Goal: Information Seeking & Learning: Find specific fact

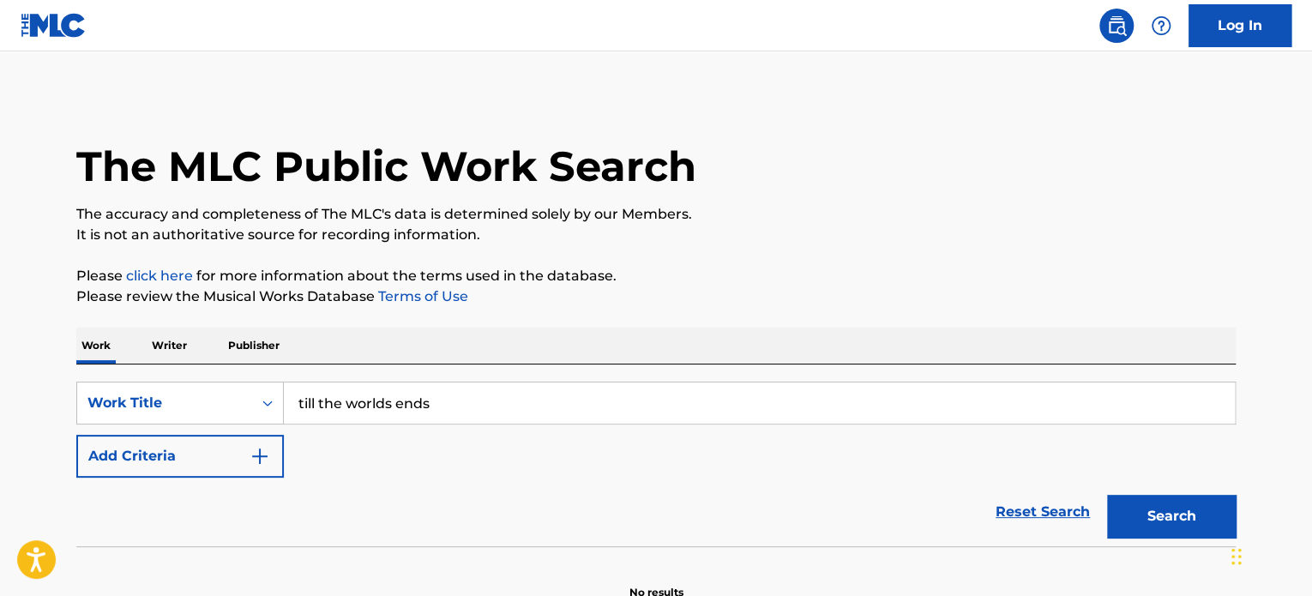
type input "till the worlds ends"
click at [1107, 495] on button "Search" at bounding box center [1171, 516] width 129 height 43
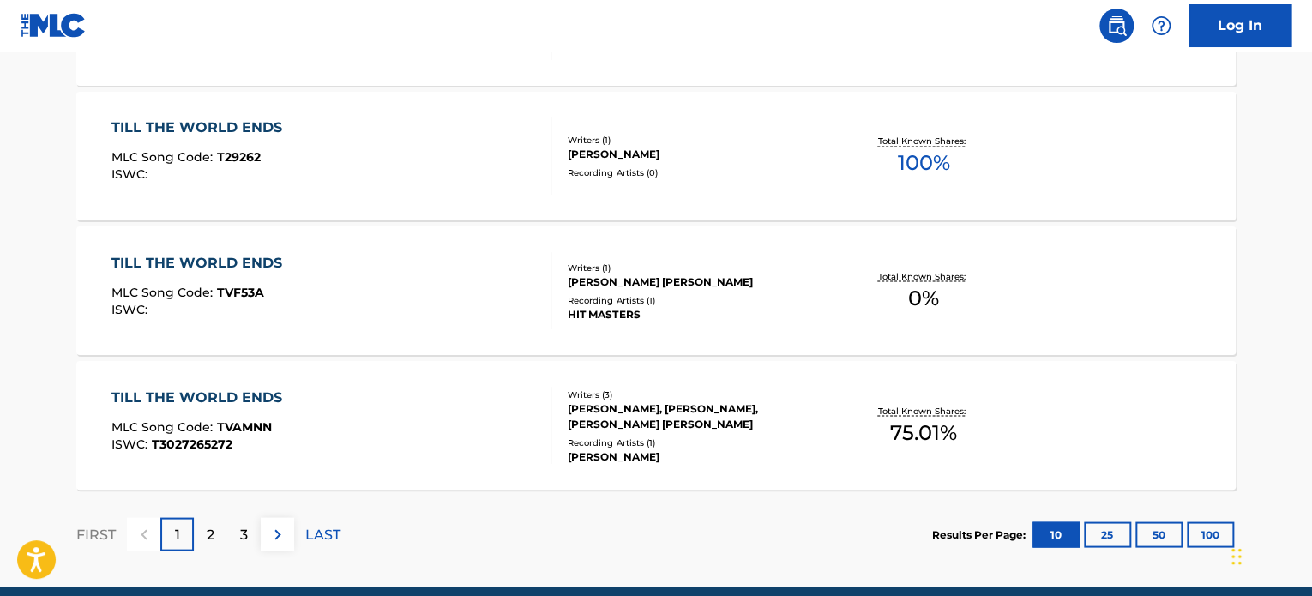
scroll to position [1430, 0]
click at [208, 540] on p "2" at bounding box center [211, 534] width 8 height 21
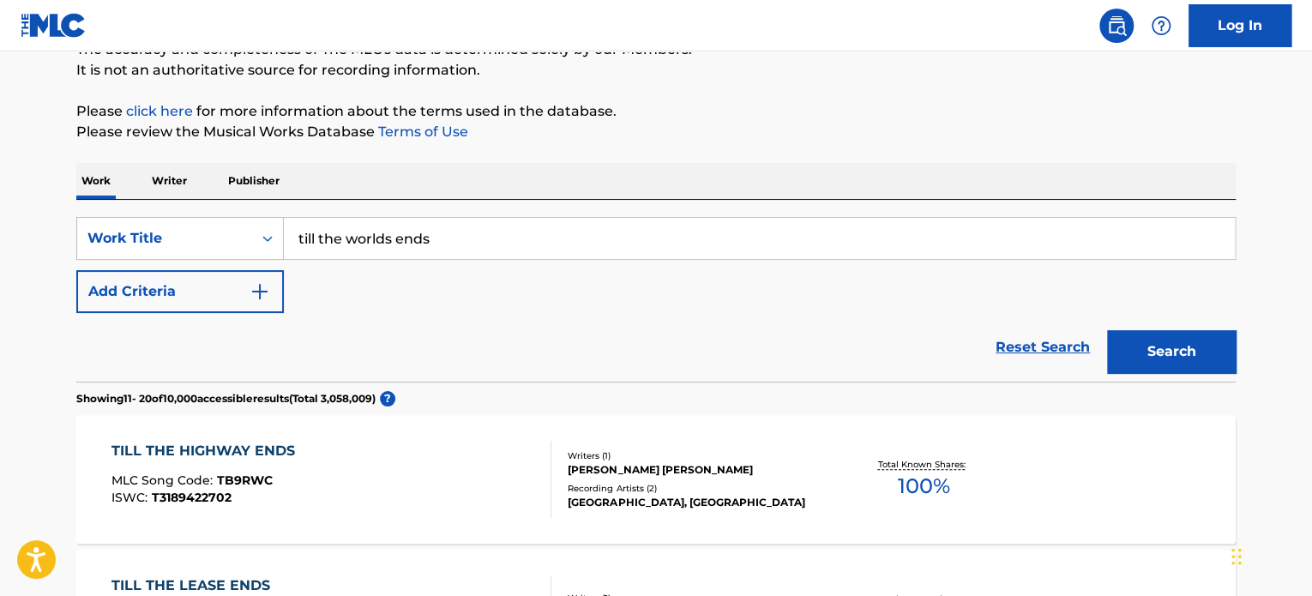
scroll to position [164, 0]
click at [241, 291] on button "Add Criteria" at bounding box center [179, 292] width 207 height 43
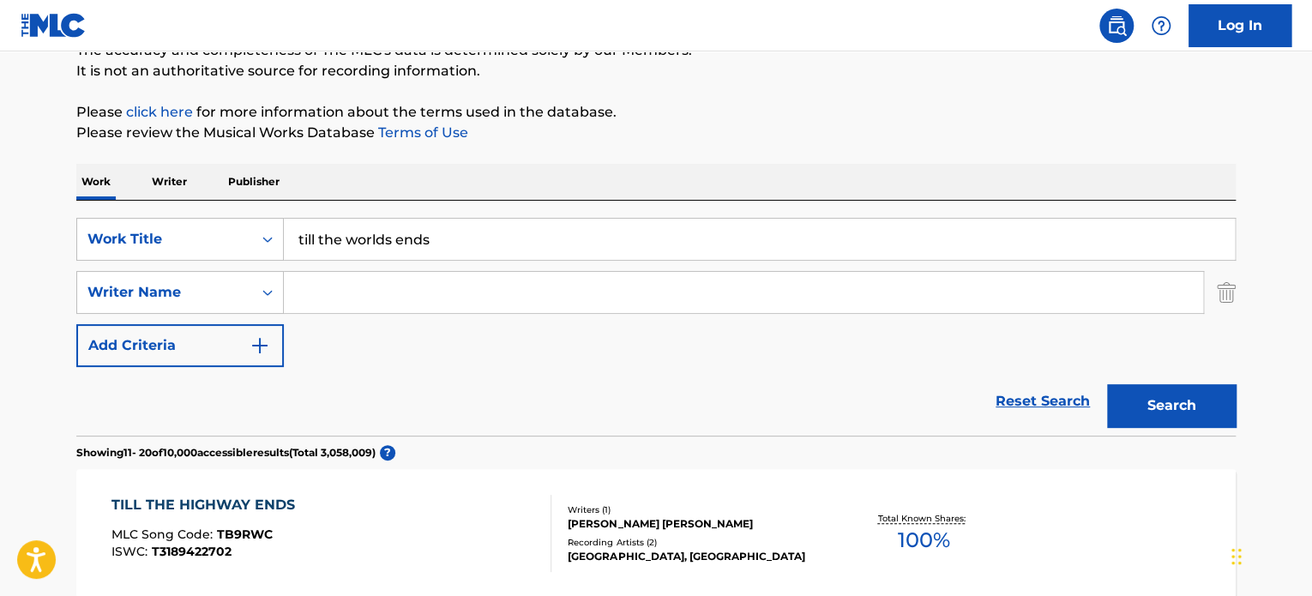
click at [421, 293] on input "Search Form" at bounding box center [743, 292] width 919 height 41
type input "[PERSON_NAME]"
click at [1107, 384] on button "Search" at bounding box center [1171, 405] width 129 height 43
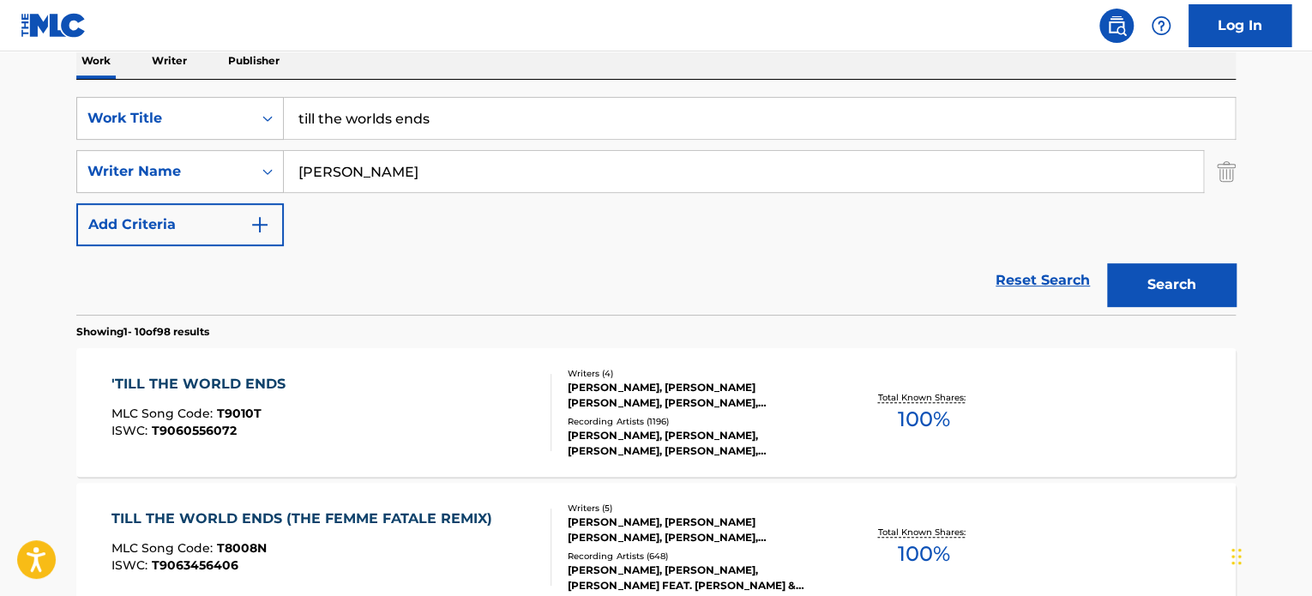
scroll to position [316, 0]
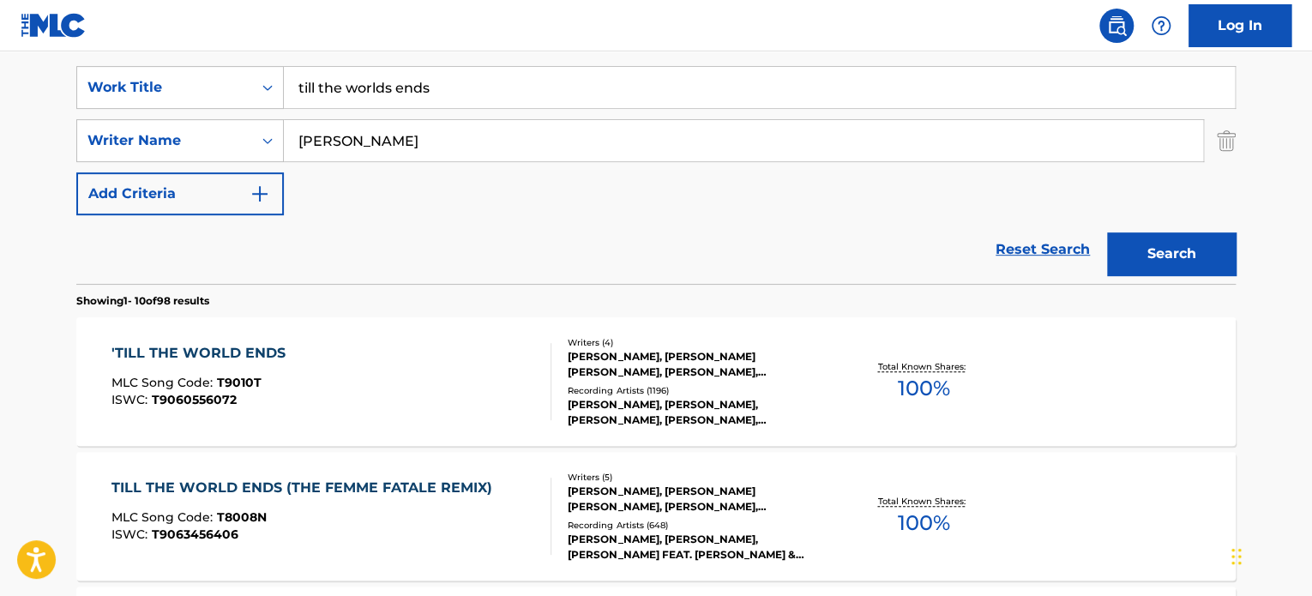
click at [312, 374] on div "'TILL THE WORLD ENDS MLC Song Code : T9010T ISWC : T9060556072" at bounding box center [331, 381] width 441 height 77
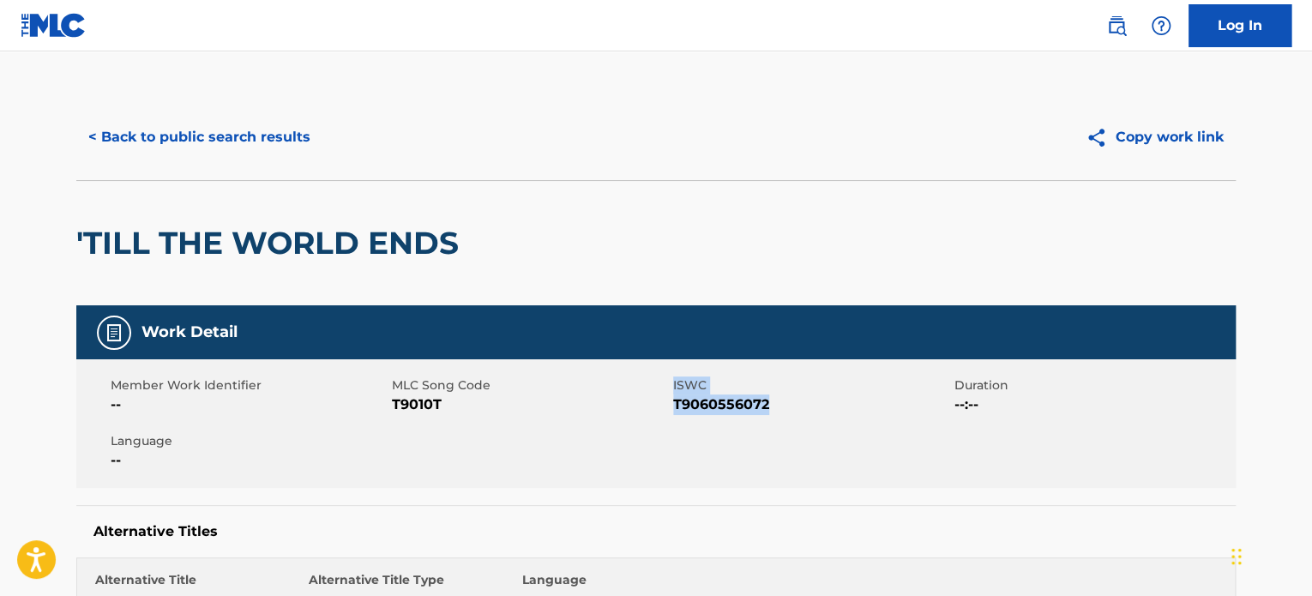
drag, startPoint x: 784, startPoint y: 403, endPoint x: 631, endPoint y: 411, distance: 153.7
click at [631, 411] on div "Member Work Identifier -- MLC Song Code T9010T ISWC T9060556072 Duration --:-- …" at bounding box center [655, 423] width 1159 height 129
click at [641, 411] on span "T9010T" at bounding box center [530, 404] width 277 height 21
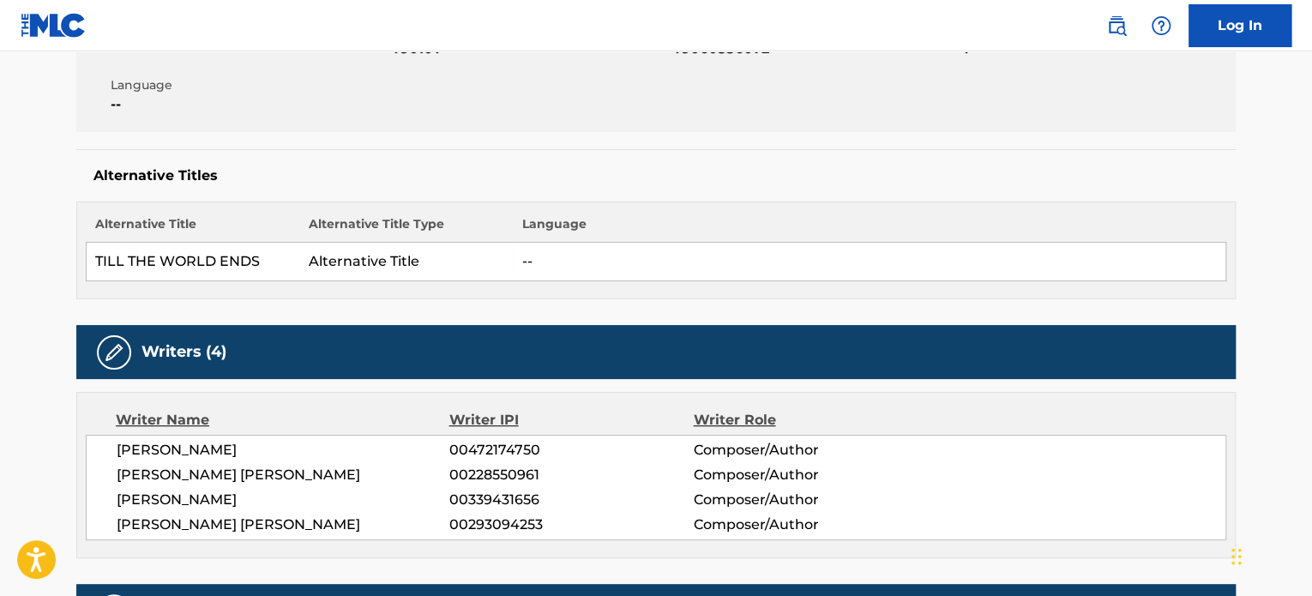
scroll to position [355, 0]
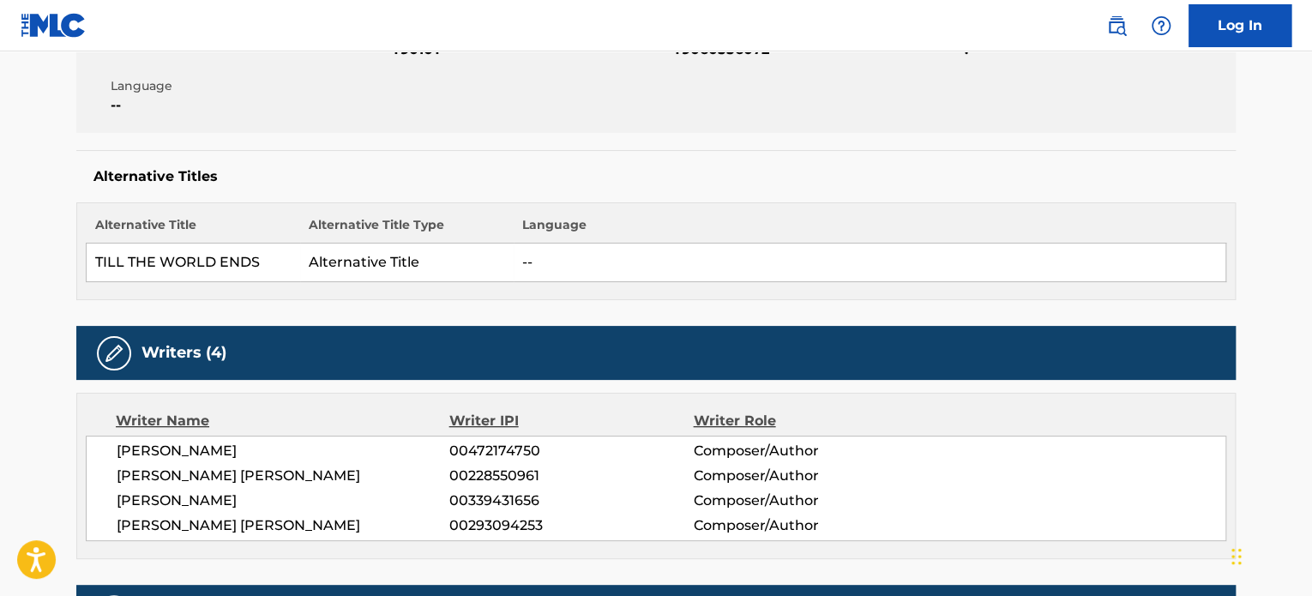
drag, startPoint x: 268, startPoint y: 448, endPoint x: 213, endPoint y: 447, distance: 54.0
click at [213, 447] on span "[PERSON_NAME]" at bounding box center [283, 451] width 333 height 21
copy span "[PERSON_NAME]"
drag, startPoint x: 338, startPoint y: 472, endPoint x: 246, endPoint y: 472, distance: 91.7
click at [246, 472] on span "[PERSON_NAME] [PERSON_NAME]" at bounding box center [283, 476] width 333 height 21
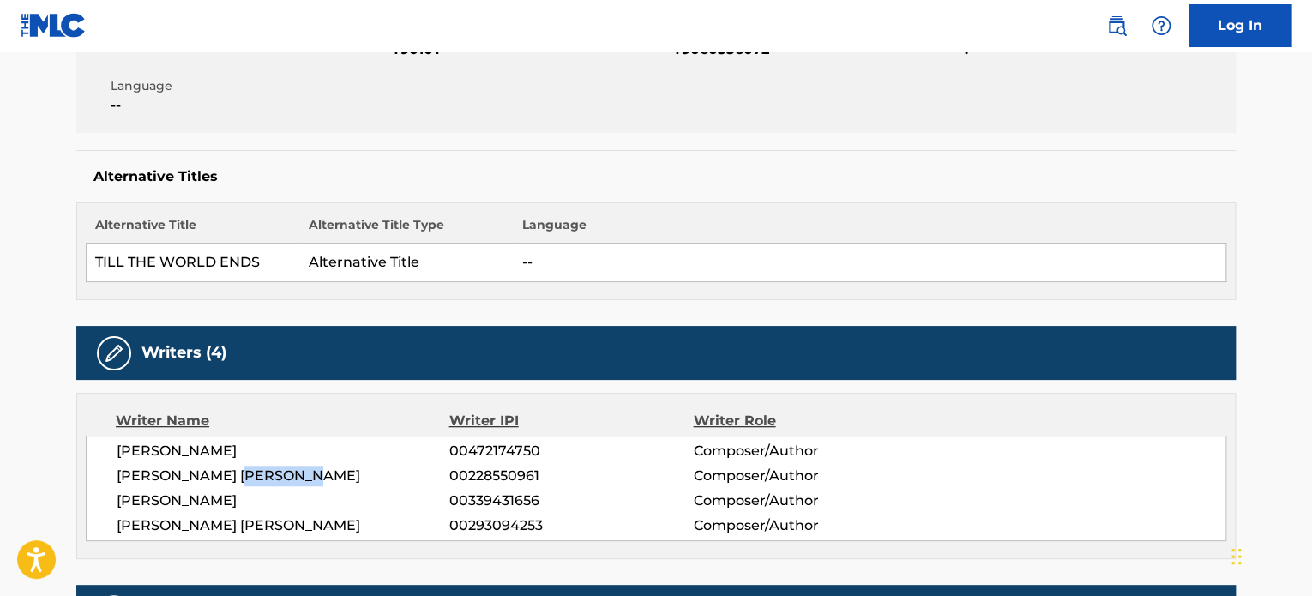
copy span "[PERSON_NAME]"
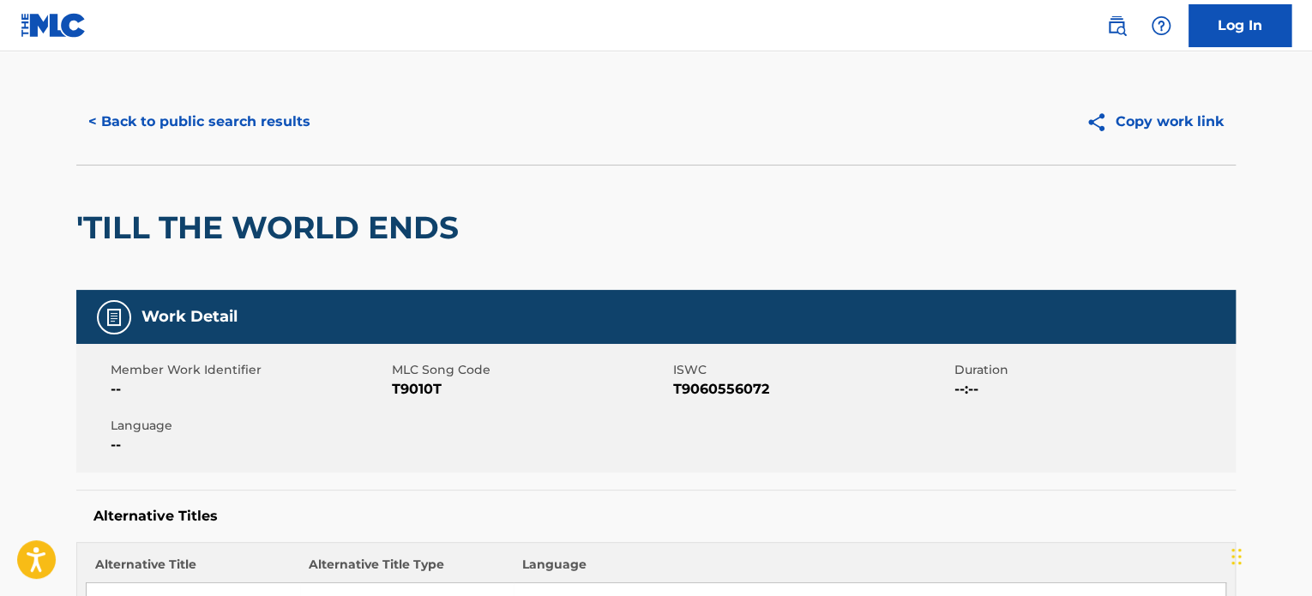
scroll to position [0, 0]
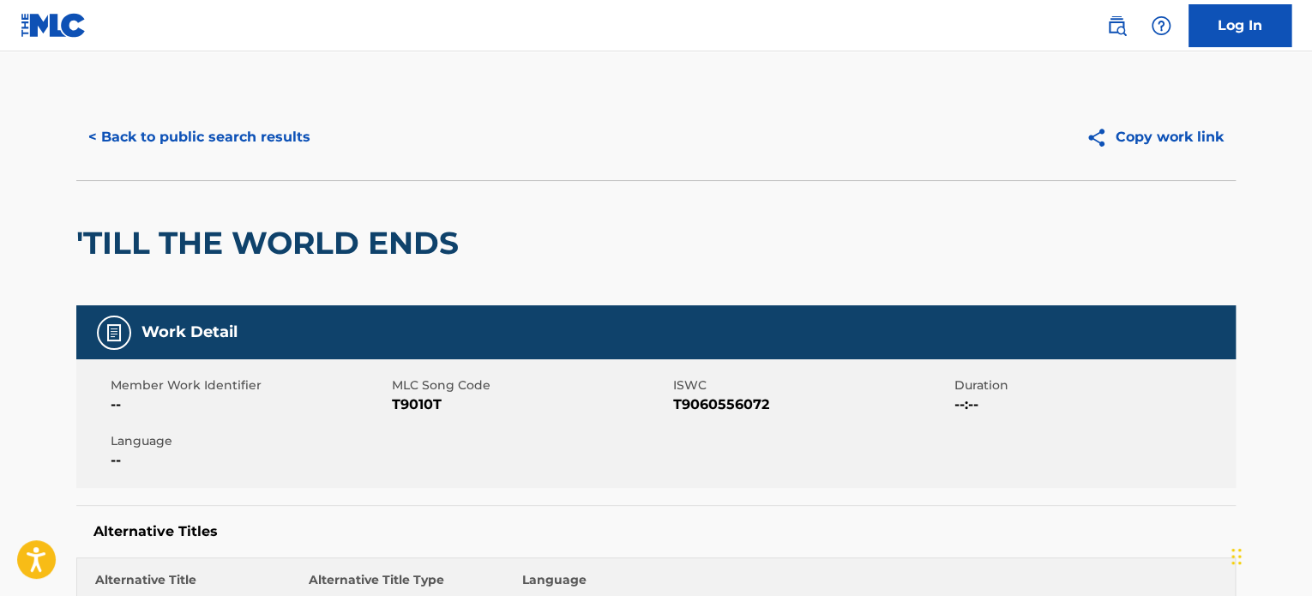
click at [212, 129] on button "< Back to public search results" at bounding box center [199, 137] width 246 height 43
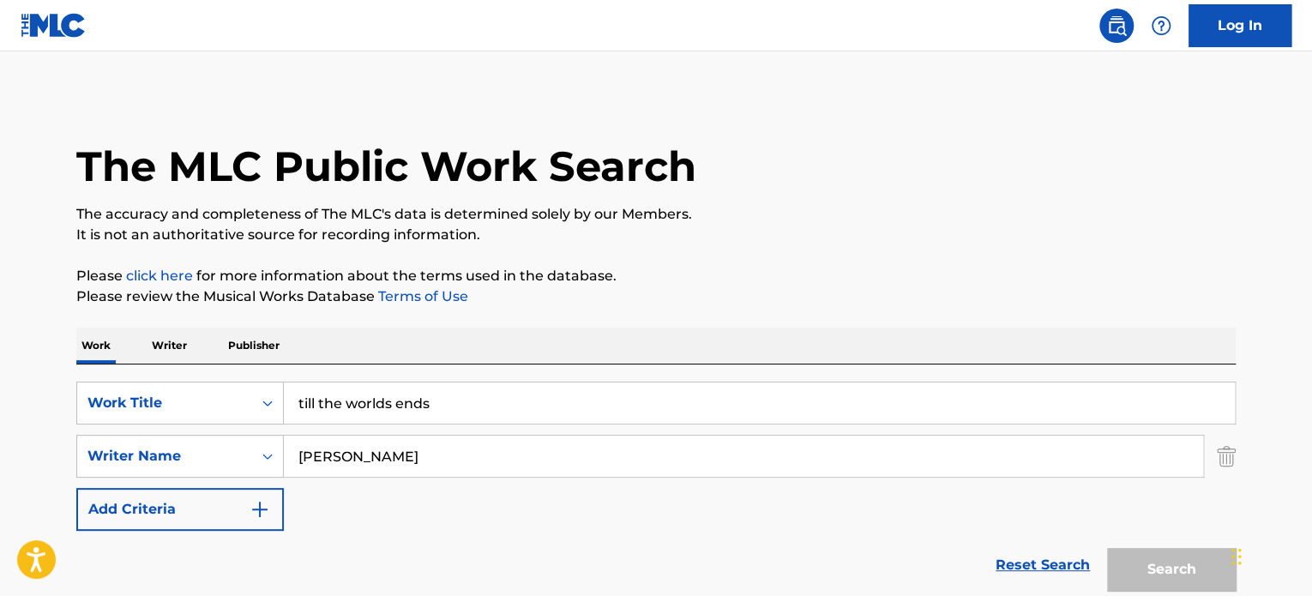
scroll to position [316, 0]
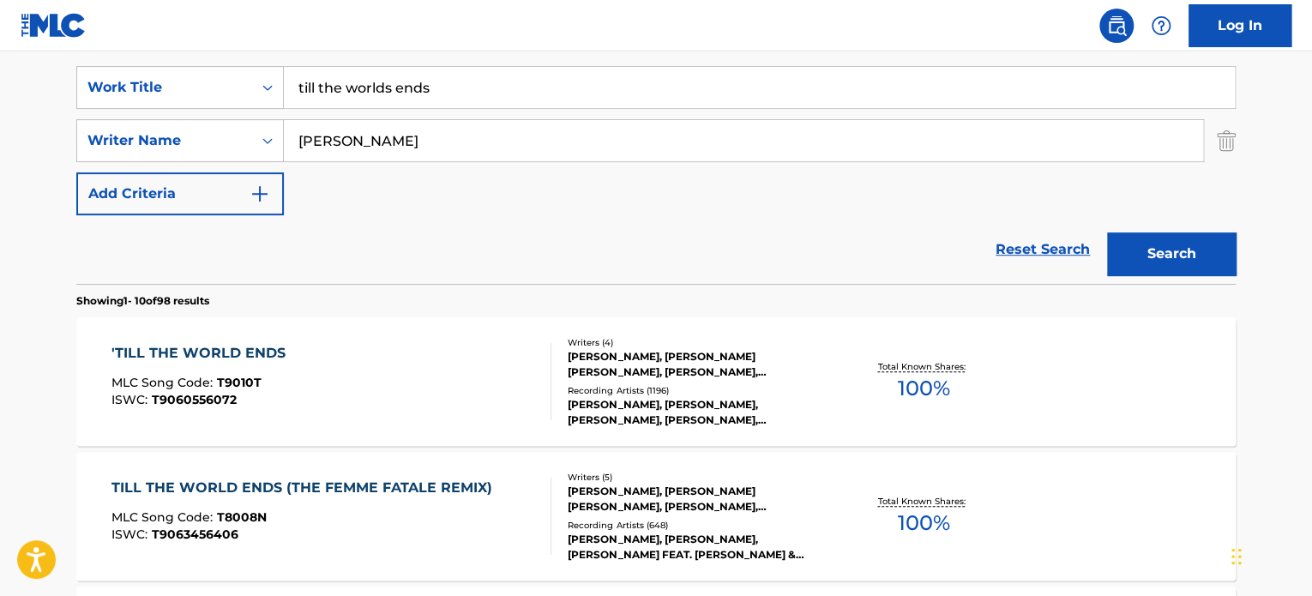
click at [392, 150] on input "[PERSON_NAME]" at bounding box center [743, 140] width 919 height 41
click at [466, 90] on input "till the worlds ends" at bounding box center [759, 87] width 951 height 41
type input "till"
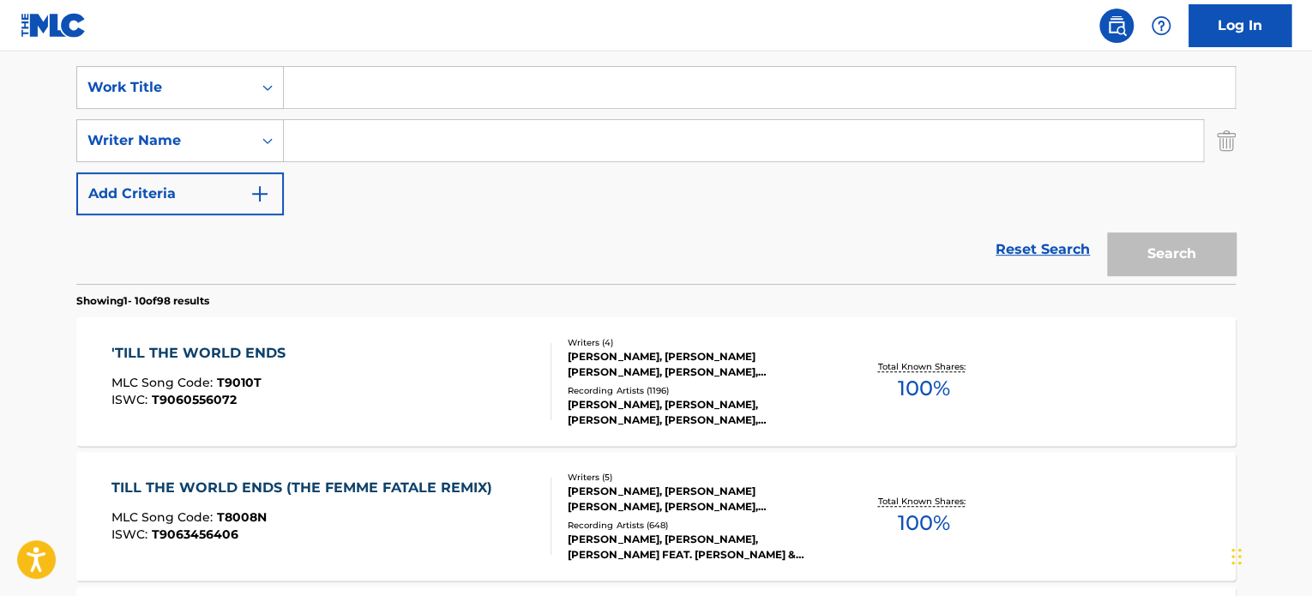
paste input "The Powerpuff Girls Theme (Remix)"
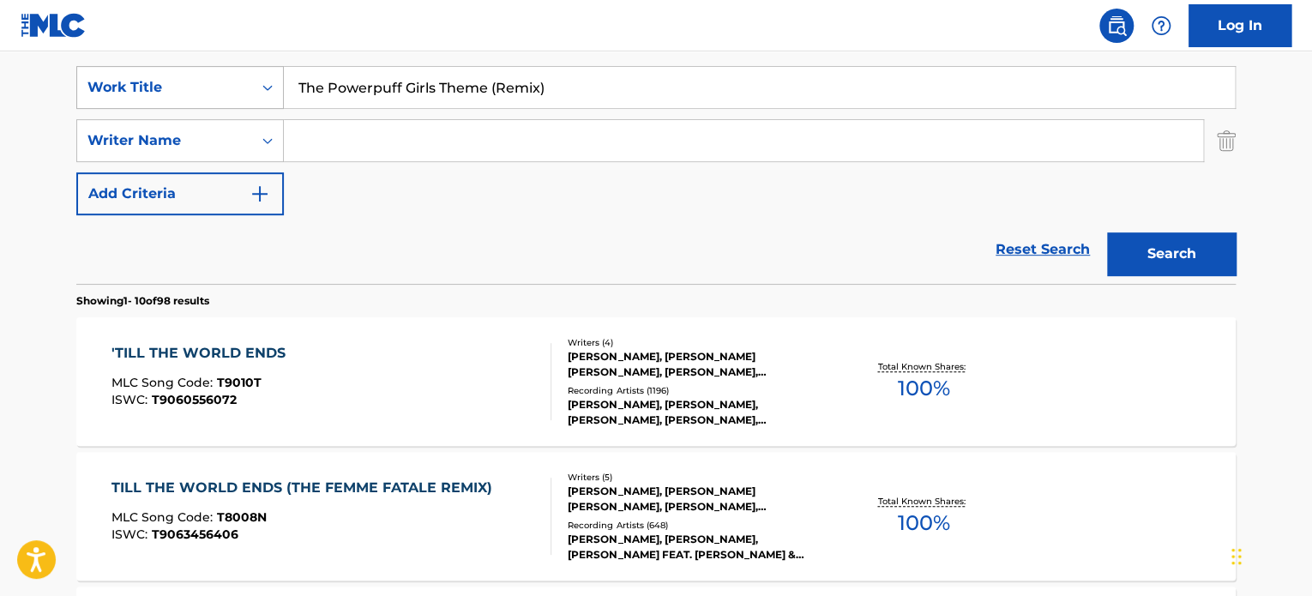
drag, startPoint x: 598, startPoint y: 91, endPoint x: 255, endPoint y: 81, distance: 342.2
click at [255, 81] on div "SearchWithCriteriad5393733-8a91-4925-afec-b19d9dbe64cf Work Title The Powerpuff…" at bounding box center [655, 87] width 1159 height 43
paste input "itanium ([PERSON_NAME] Remix) [feat. [PERSON_NAME]]"
click at [1107, 232] on button "Search" at bounding box center [1171, 253] width 129 height 43
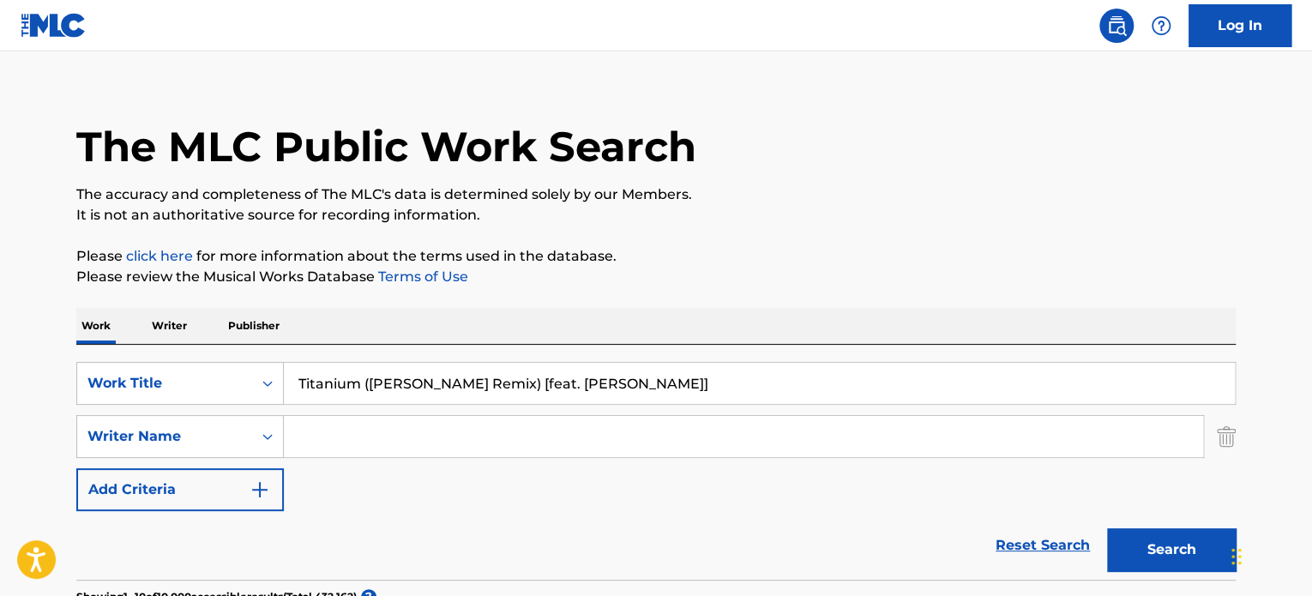
scroll to position [0, 0]
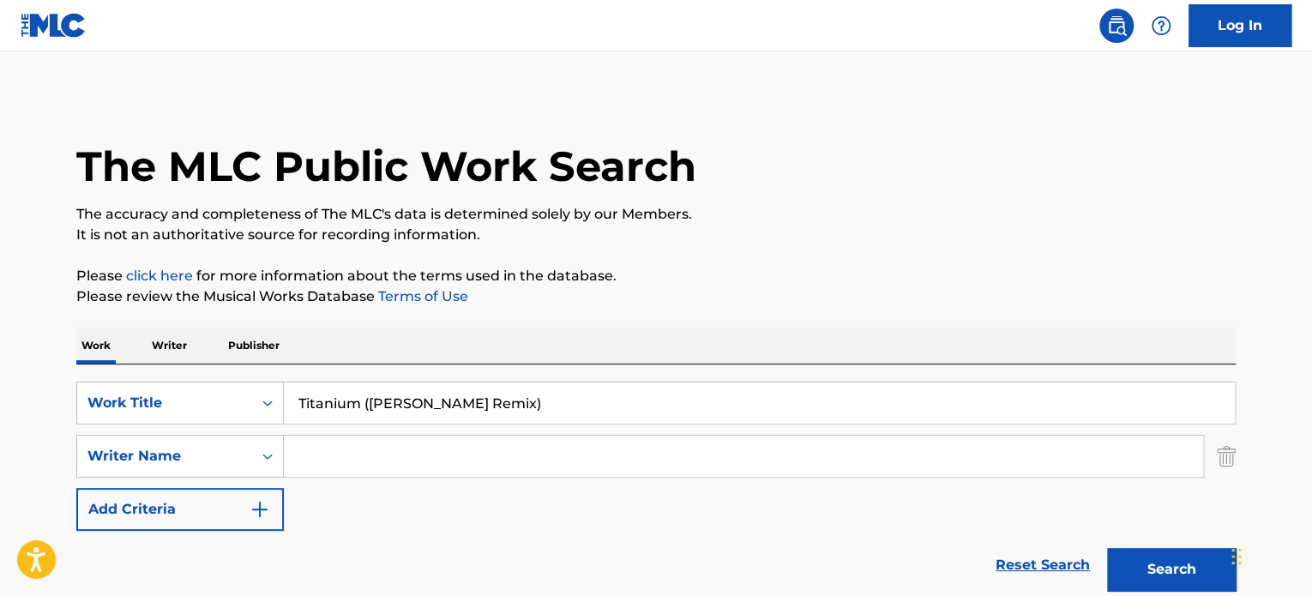
click at [1107, 548] on button "Search" at bounding box center [1171, 569] width 129 height 43
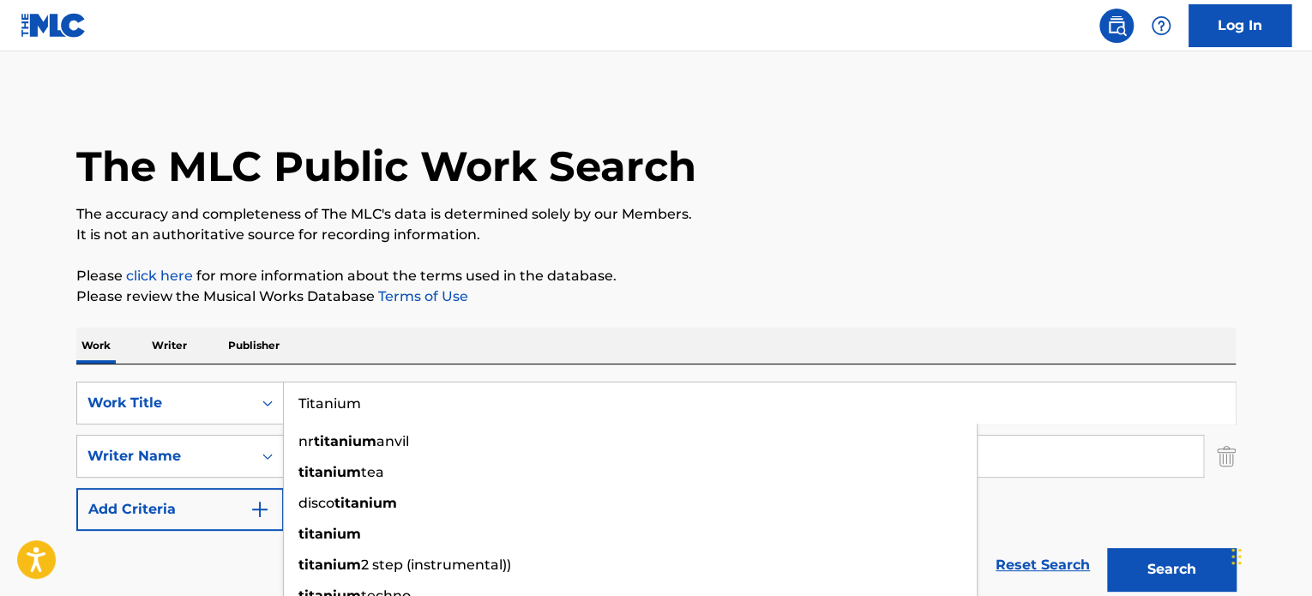
type input "Titanium"
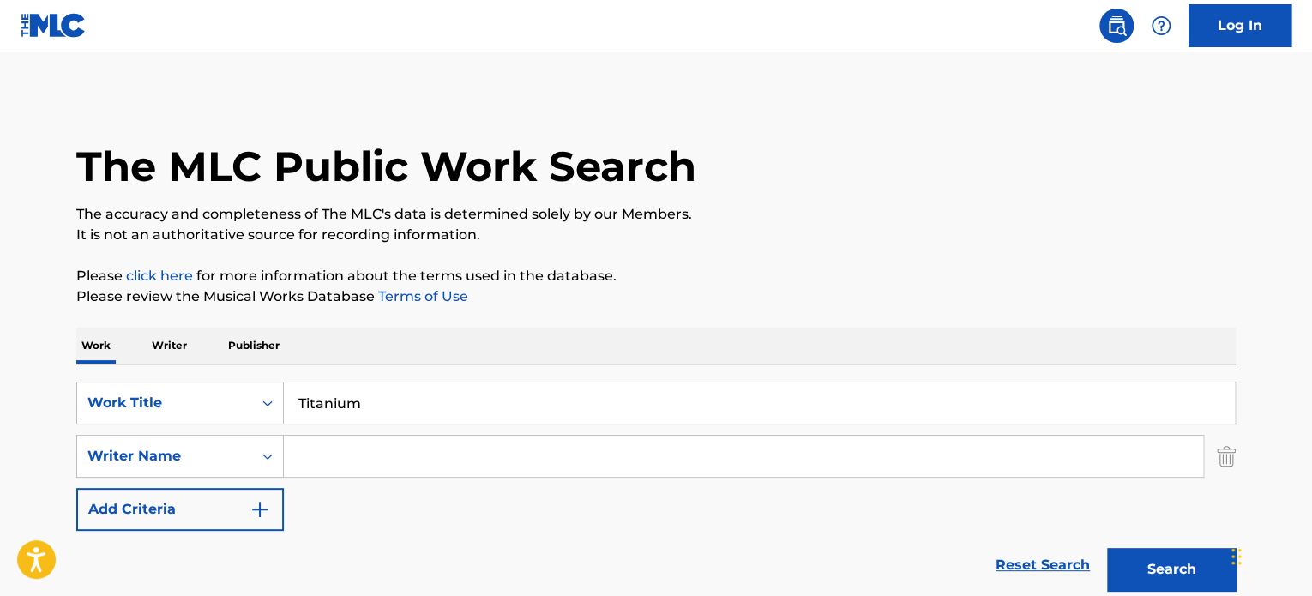
click at [559, 275] on p "Please click here for more information about the terms used in the database." at bounding box center [655, 276] width 1159 height 21
click at [338, 456] on input "Search Form" at bounding box center [743, 456] width 919 height 41
type input "geutta"
click at [1107, 548] on button "Search" at bounding box center [1171, 569] width 129 height 43
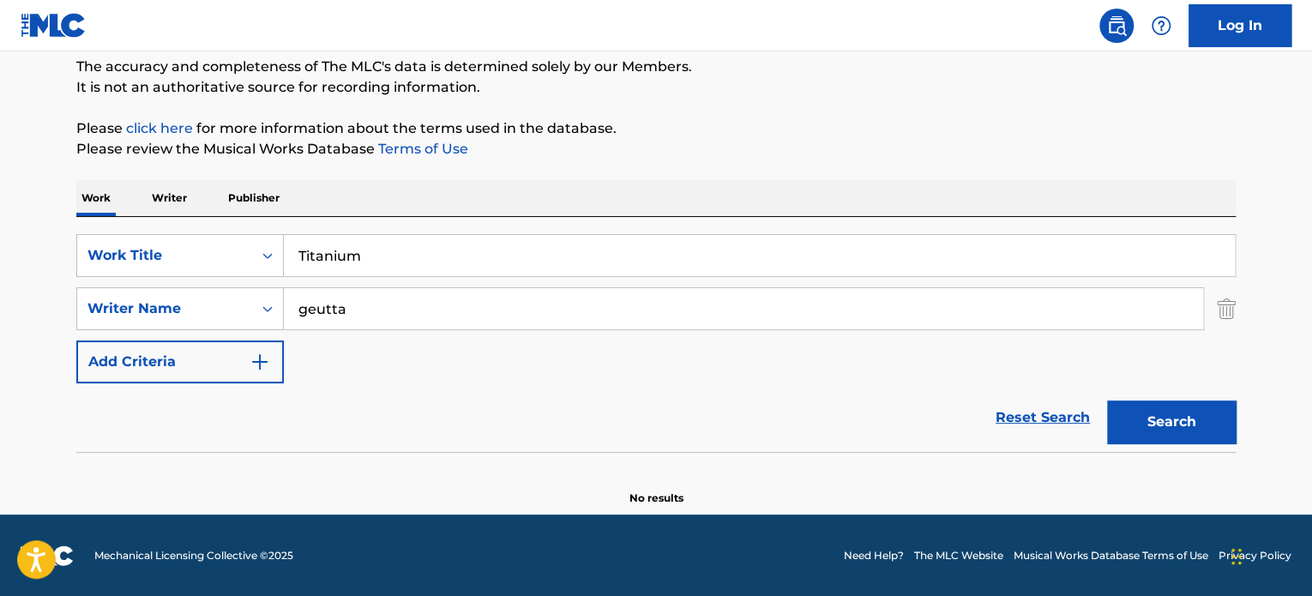
scroll to position [147, 0]
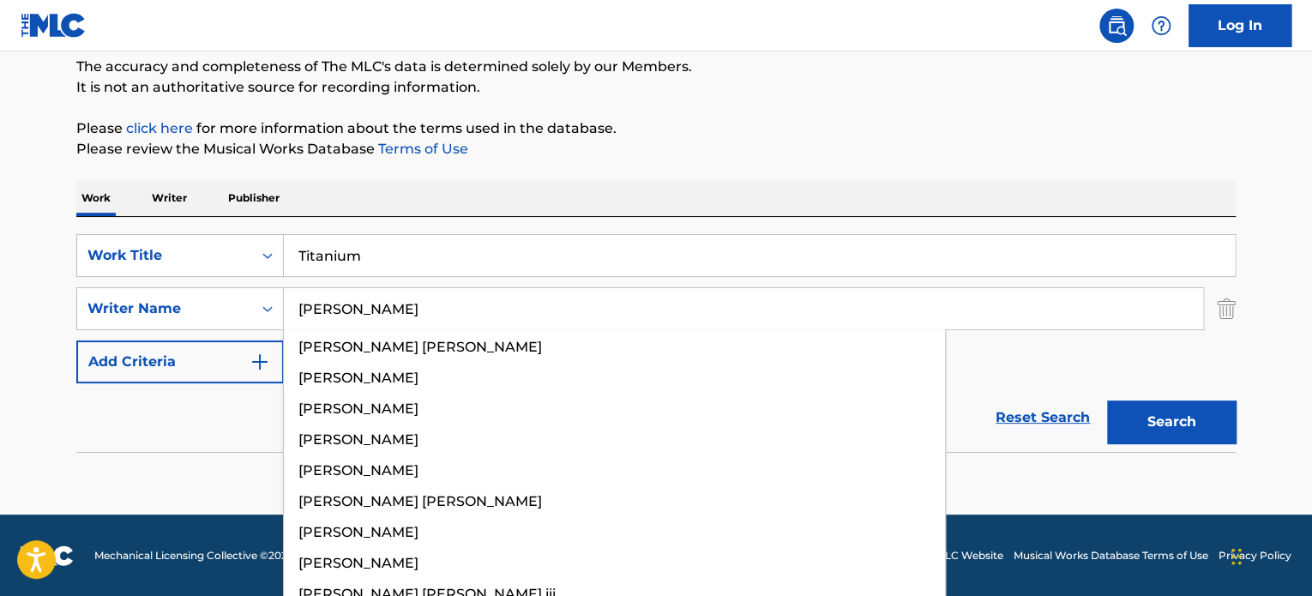
type input "[PERSON_NAME]"
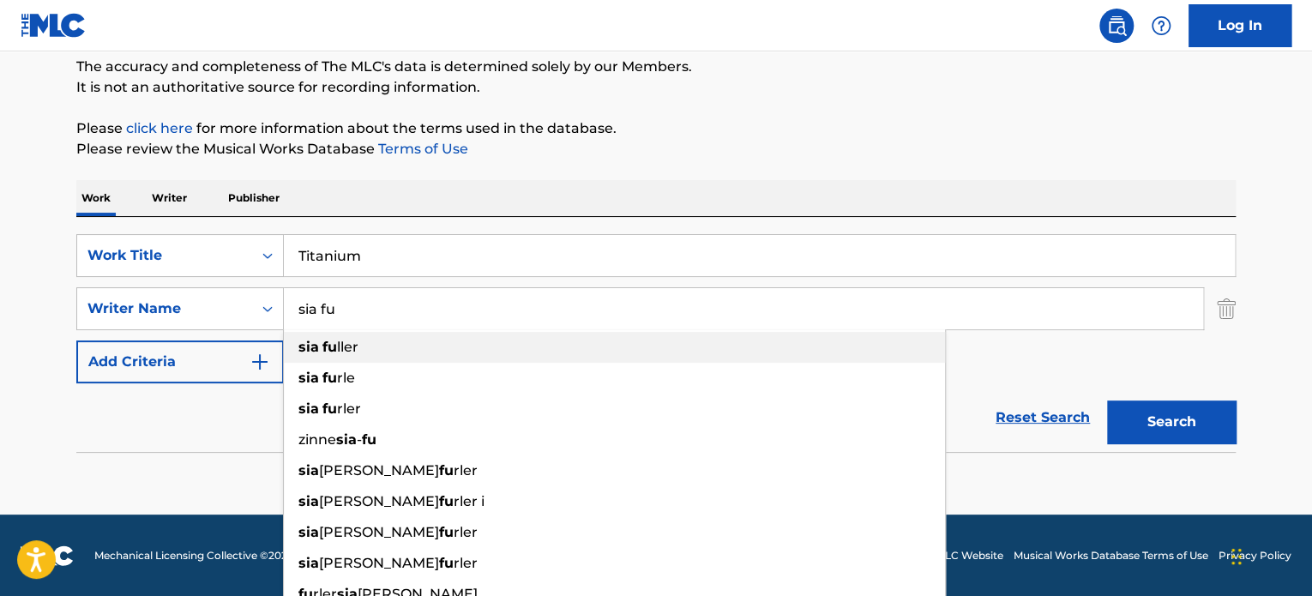
click at [342, 358] on div "sia fu ller" at bounding box center [614, 347] width 661 height 31
type input "[PERSON_NAME]"
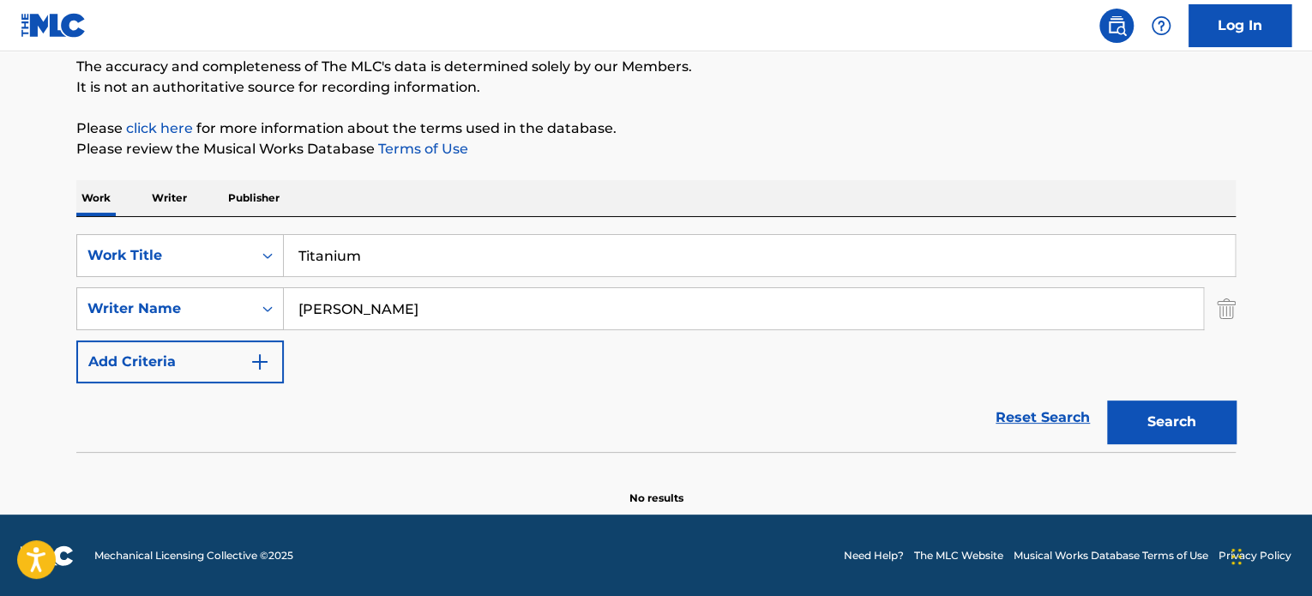
click at [1107, 400] on button "Search" at bounding box center [1171, 421] width 129 height 43
click at [378, 307] on input "[PERSON_NAME]" at bounding box center [743, 308] width 919 height 41
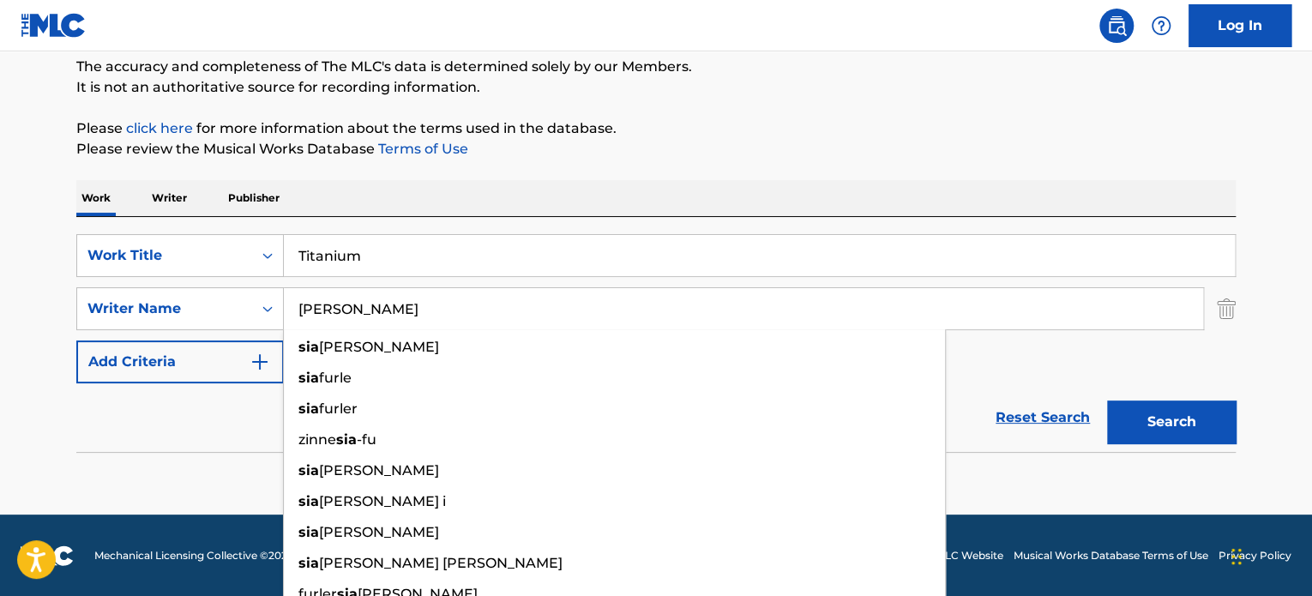
click at [1107, 400] on button "Search" at bounding box center [1171, 421] width 129 height 43
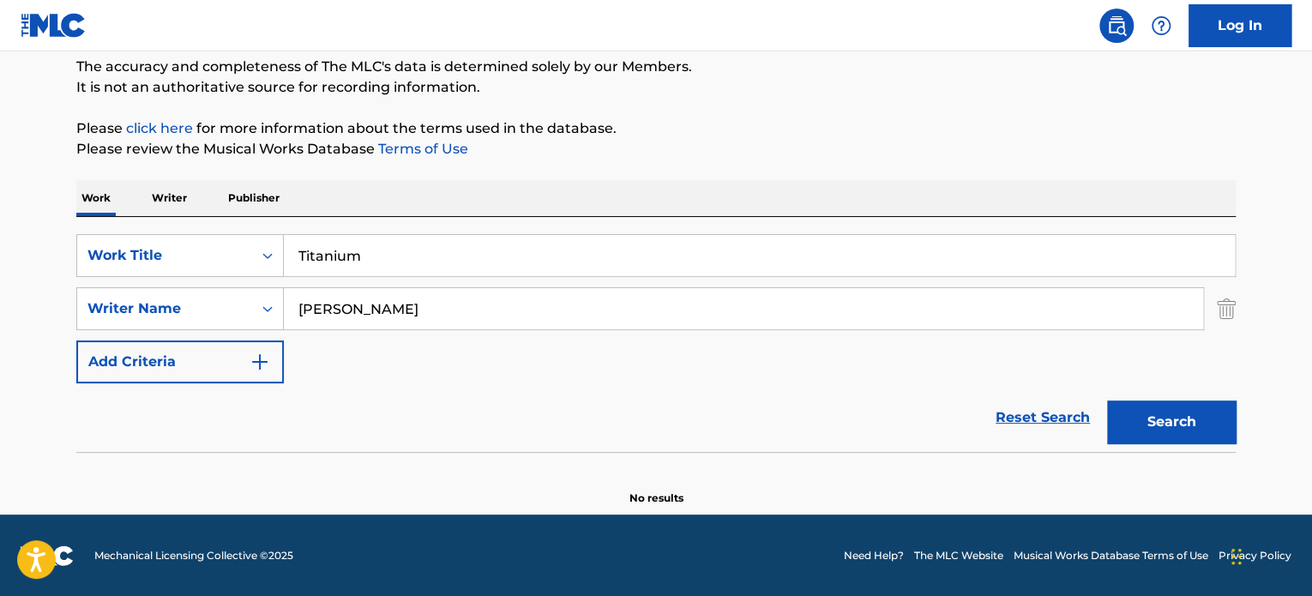
type input "sia"
click at [459, 311] on input "Search Form" at bounding box center [743, 308] width 919 height 41
click at [1107, 400] on button "Search" at bounding box center [1171, 421] width 129 height 43
type input "[PERSON_NAME]"
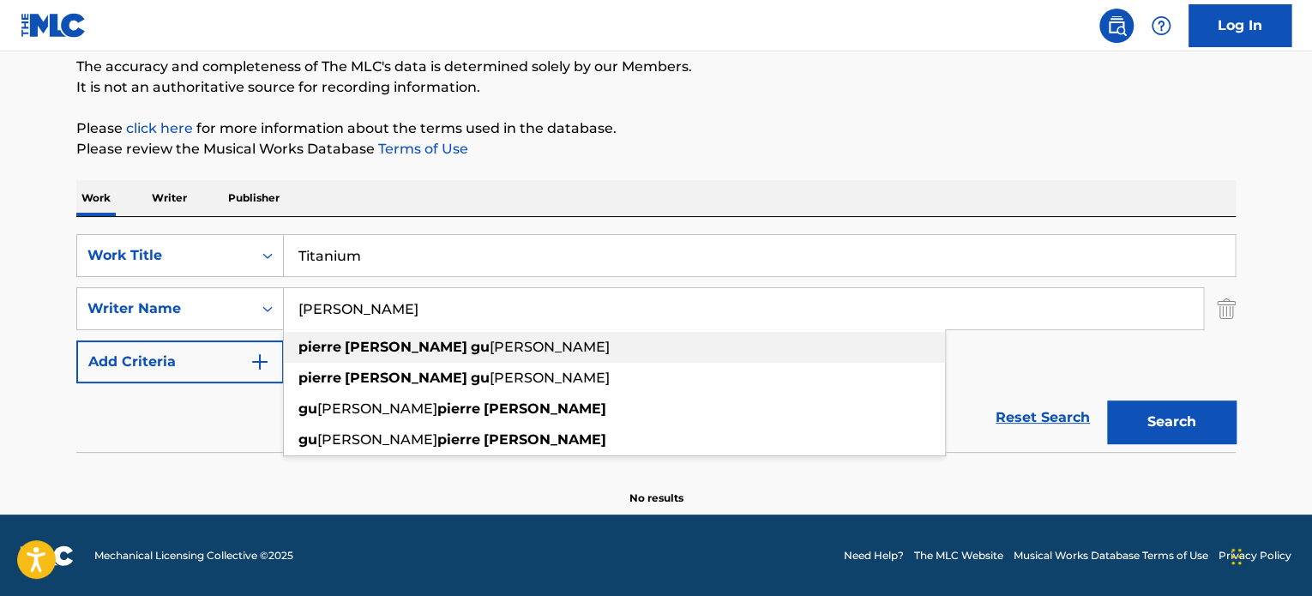
click at [471, 348] on strong "gu" at bounding box center [480, 347] width 19 height 16
type input "[PERSON_NAME]"
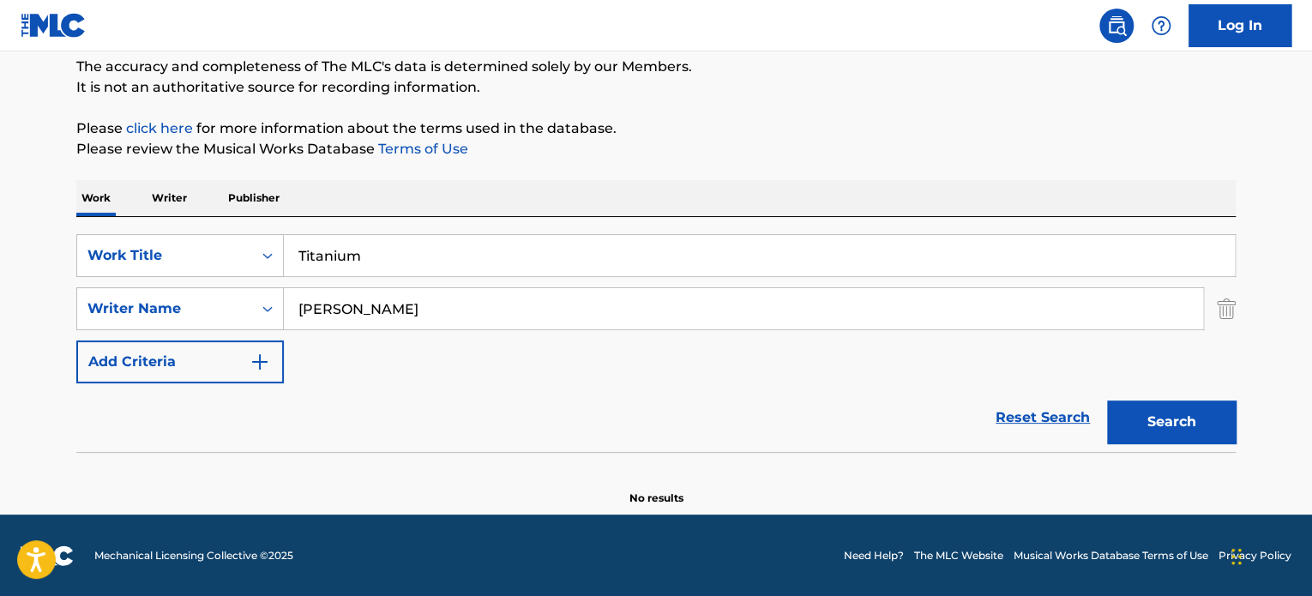
click at [1107, 400] on button "Search" at bounding box center [1171, 421] width 129 height 43
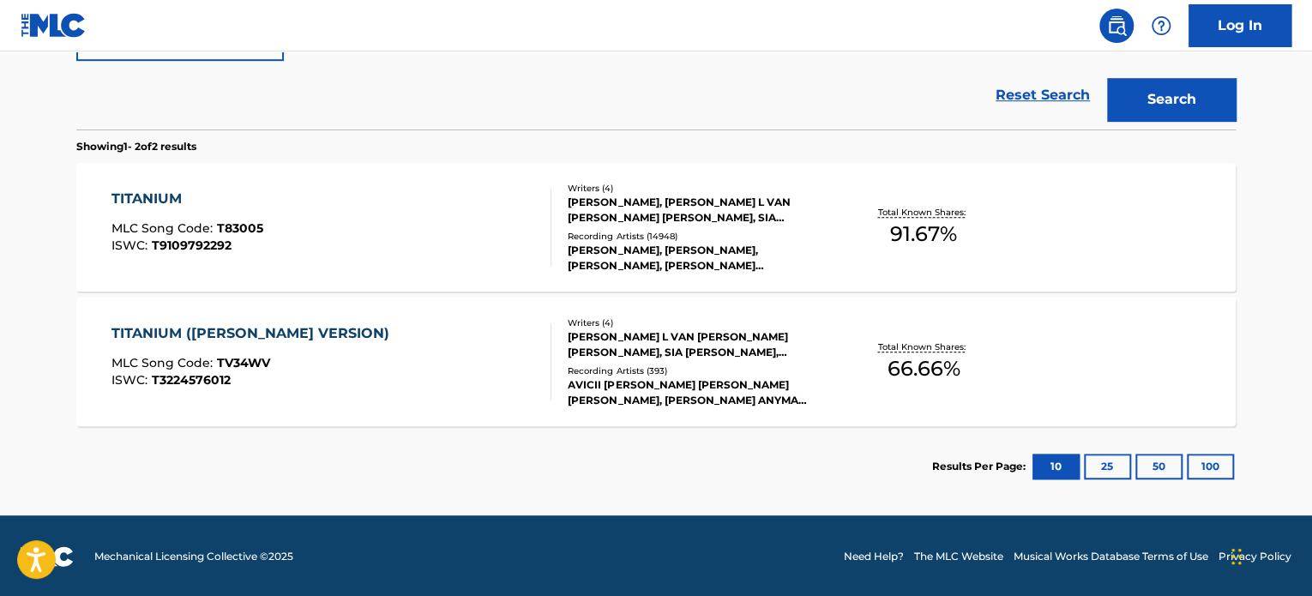
scroll to position [470, 0]
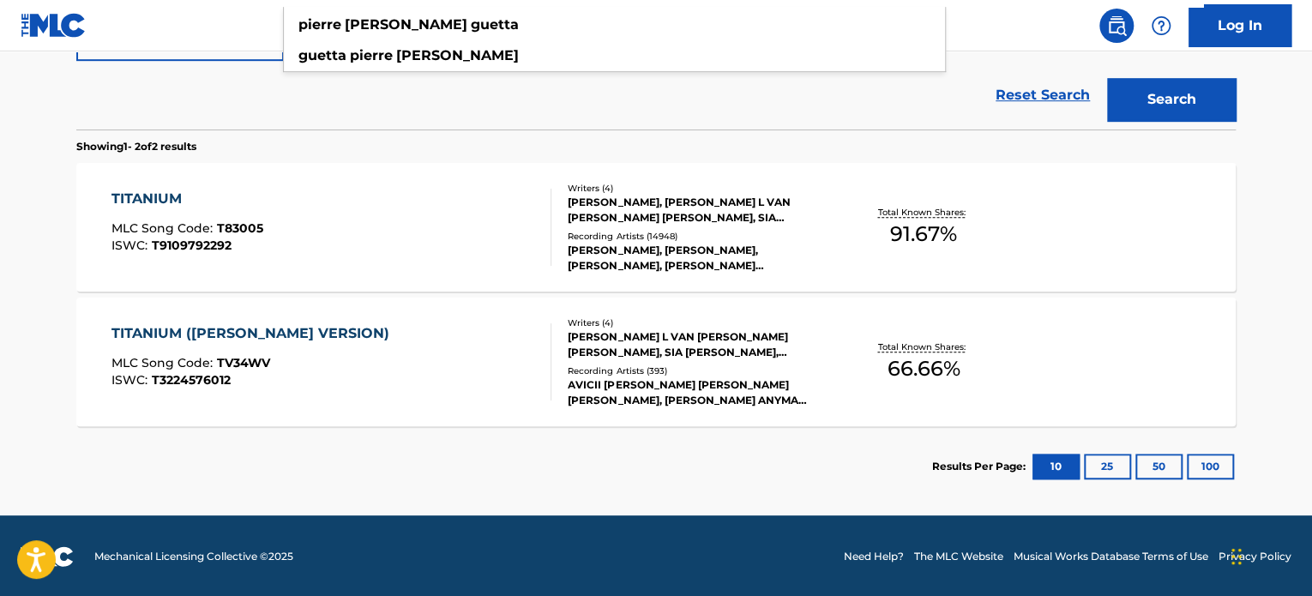
click at [428, 237] on div "TITANIUM MLC Song Code : T83005 ISWC : T9109792292" at bounding box center [331, 227] width 441 height 77
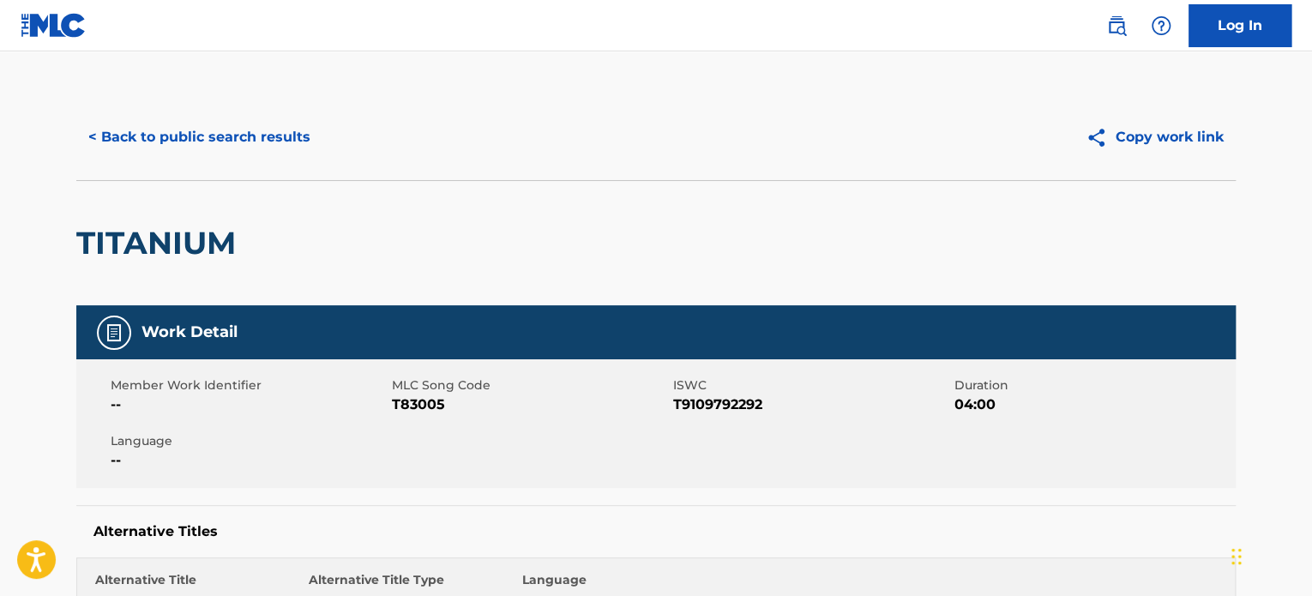
drag, startPoint x: 428, startPoint y: 237, endPoint x: 536, endPoint y: 139, distance: 146.3
click at [536, 139] on div "< Back to public search results" at bounding box center [366, 137] width 580 height 43
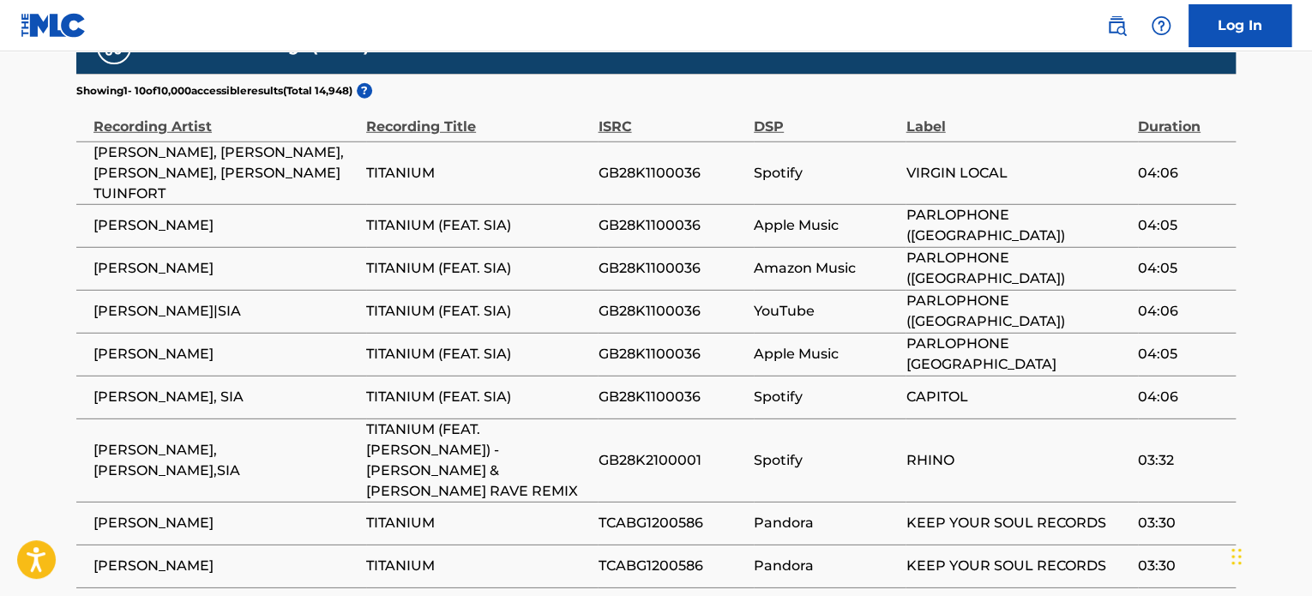
scroll to position [2383, 0]
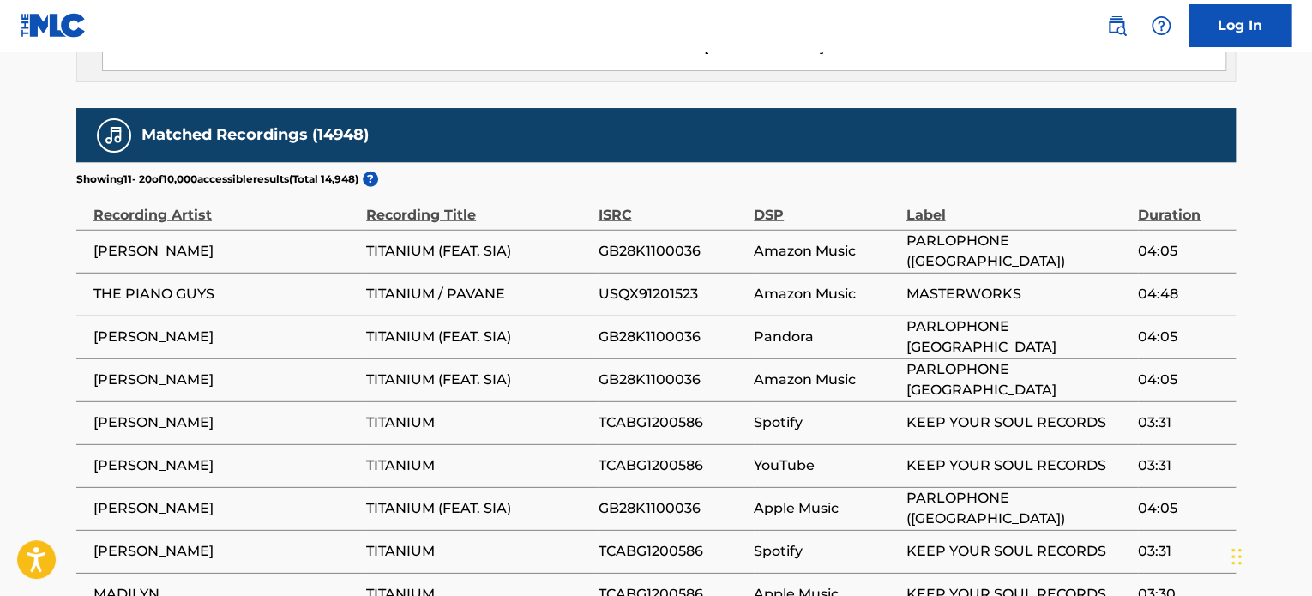
scroll to position [2283, 0]
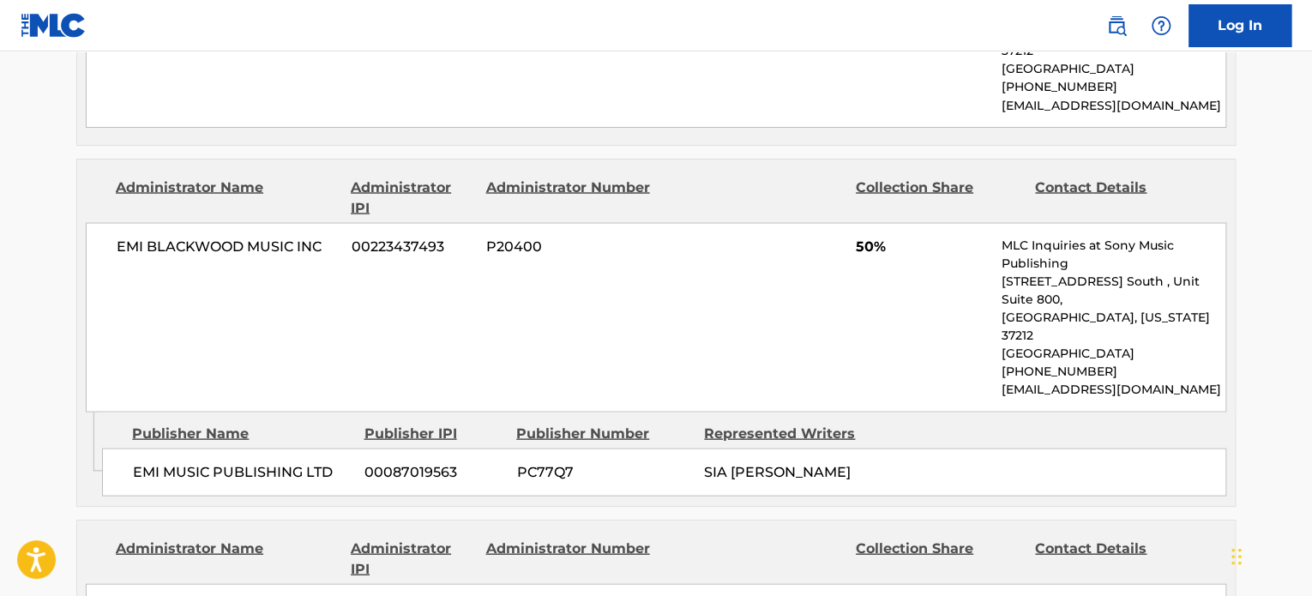
scroll to position [1064, 0]
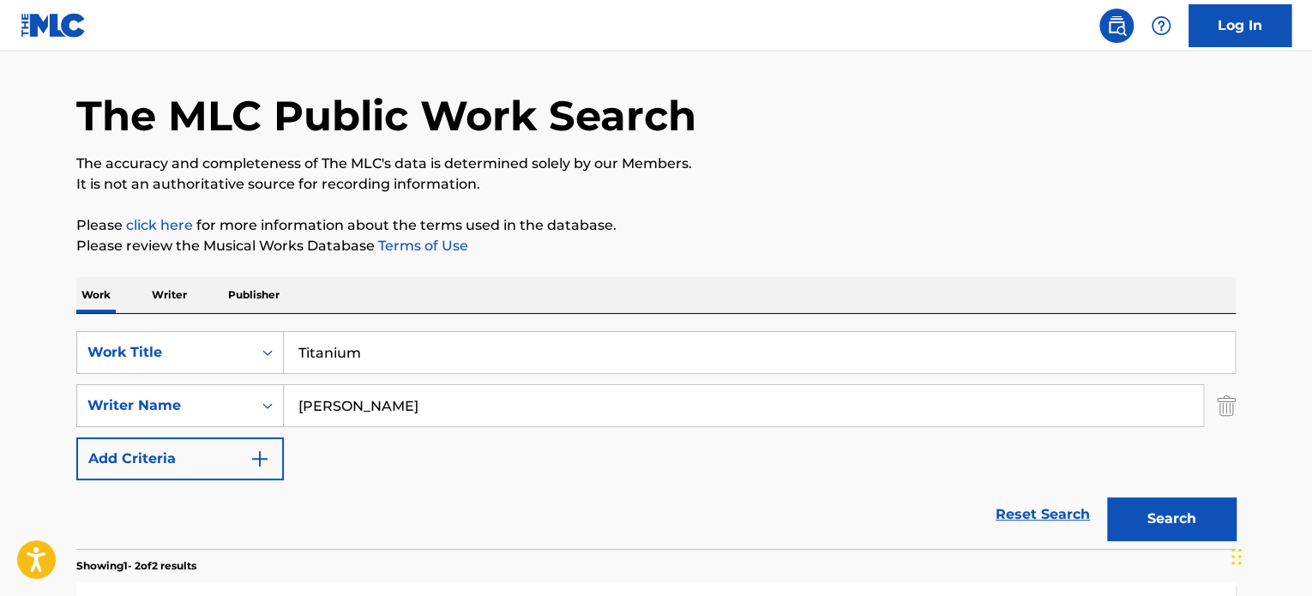
scroll to position [51, 0]
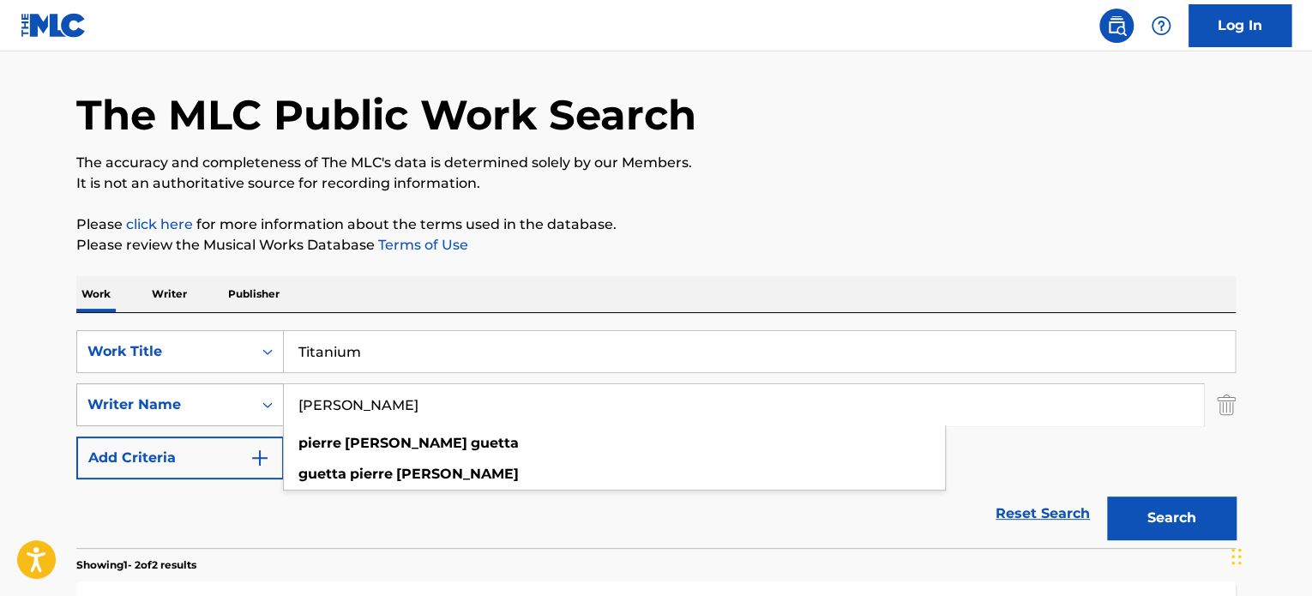
drag, startPoint x: 451, startPoint y: 411, endPoint x: 237, endPoint y: 400, distance: 214.6
click at [237, 400] on div "SearchWithCriteria04f851d0-a5e9-47b6-8295-509bb180af42 Writer Name pierre [PERS…" at bounding box center [655, 404] width 1159 height 43
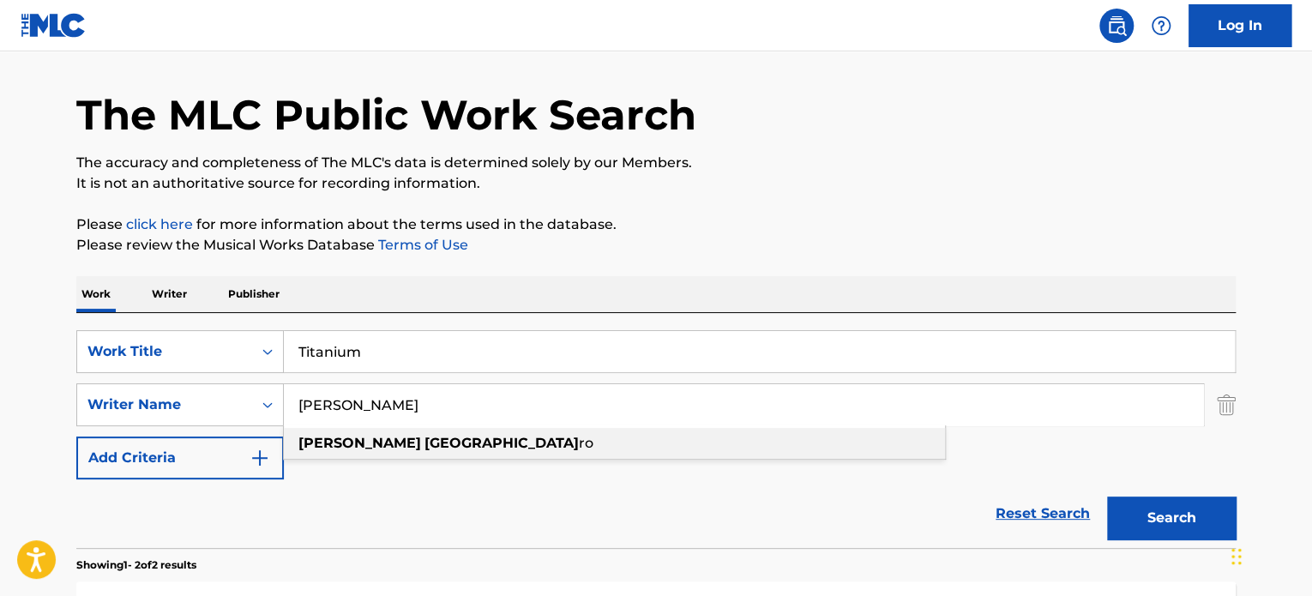
click at [330, 446] on strong "[PERSON_NAME]" at bounding box center [359, 443] width 123 height 16
type input "[PERSON_NAME]"
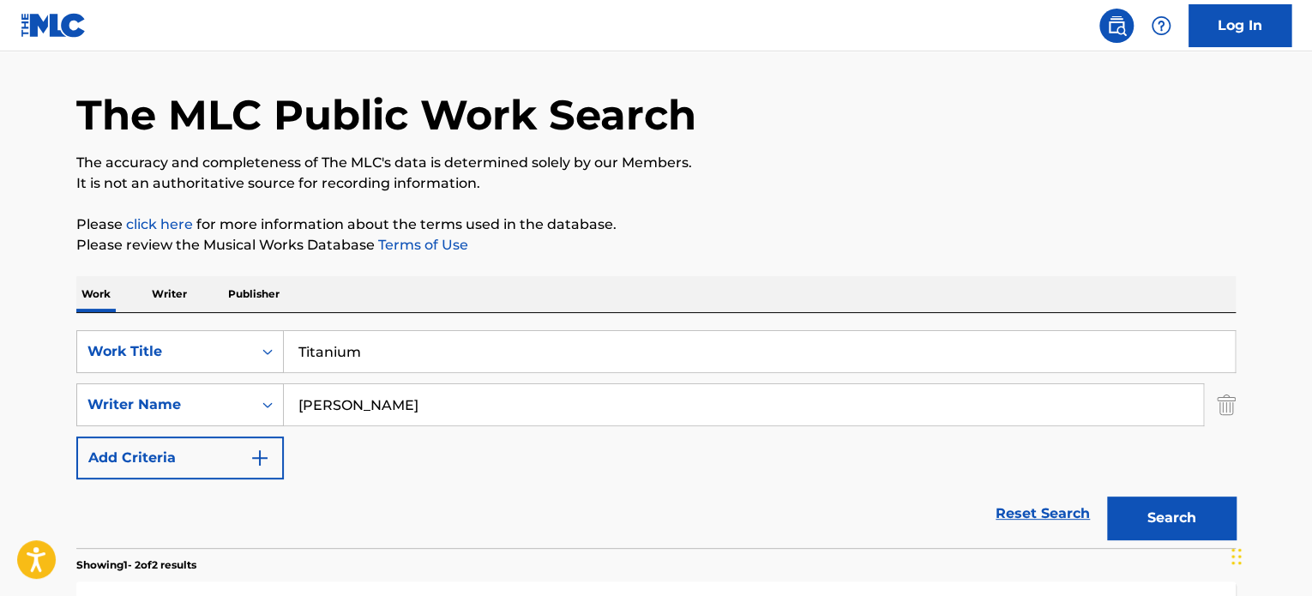
click at [1107, 496] on button "Search" at bounding box center [1171, 517] width 129 height 43
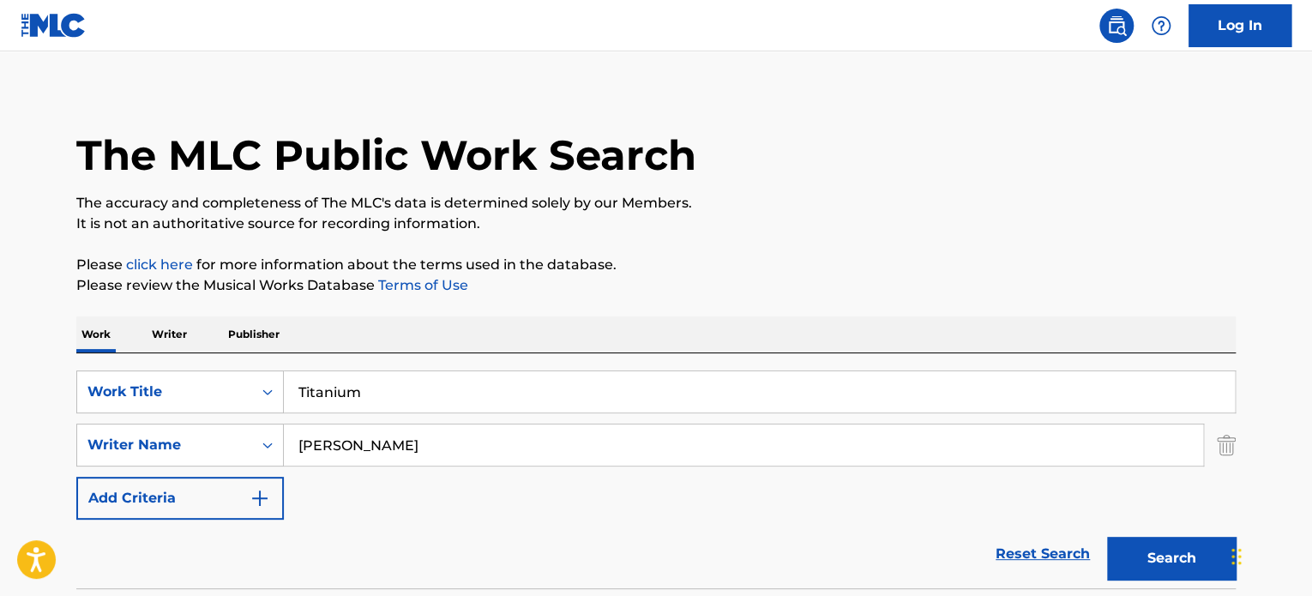
scroll to position [0, 0]
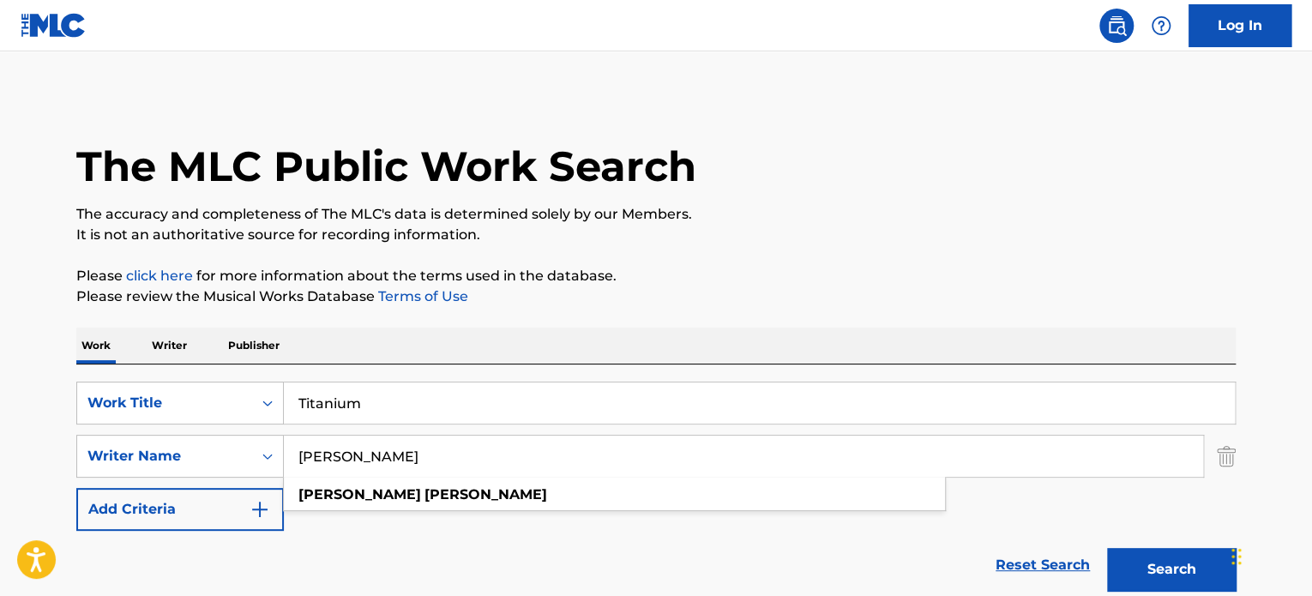
click at [511, 417] on input "Titanium" at bounding box center [759, 402] width 951 height 41
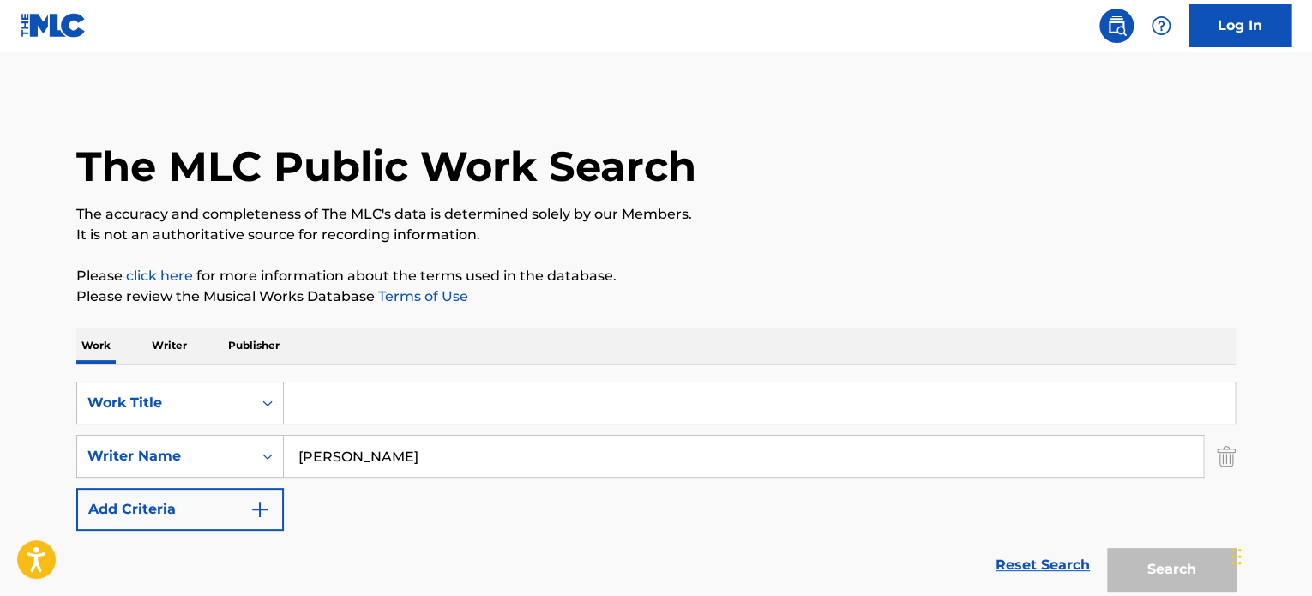
paste input "[DATE] Your Lucky Day (Dub)"
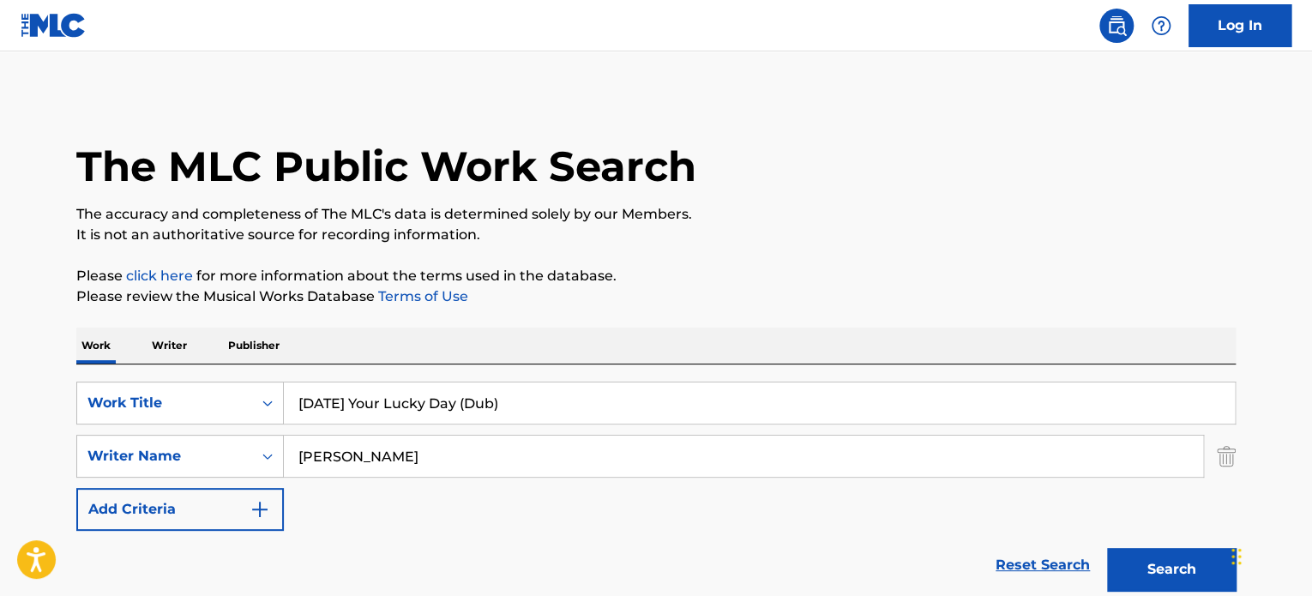
type input "[DATE] Your Lucky Day (Dub)"
click at [510, 444] on input "[PERSON_NAME]" at bounding box center [743, 456] width 919 height 41
type input "[PERSON_NAME]"
click at [1107, 548] on button "Search" at bounding box center [1171, 569] width 129 height 43
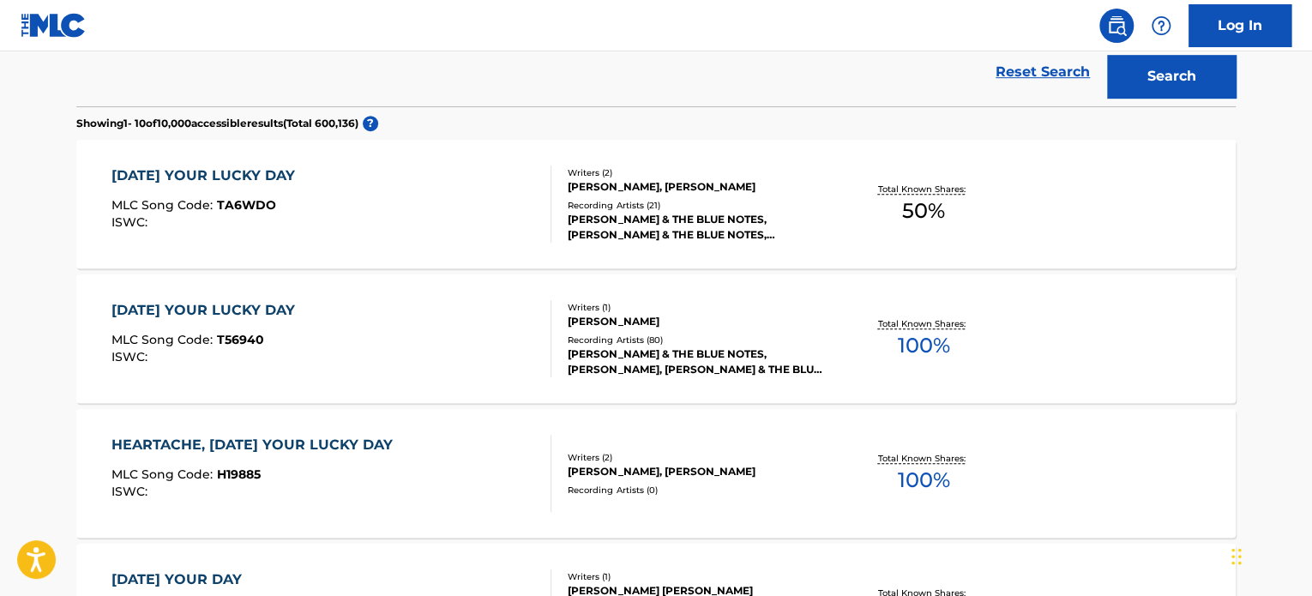
scroll to position [492, 0]
click at [526, 201] on div "[DATE] YOUR LUCKY DAY MLC Song Code : TA6WDO ISWC :" at bounding box center [331, 204] width 441 height 77
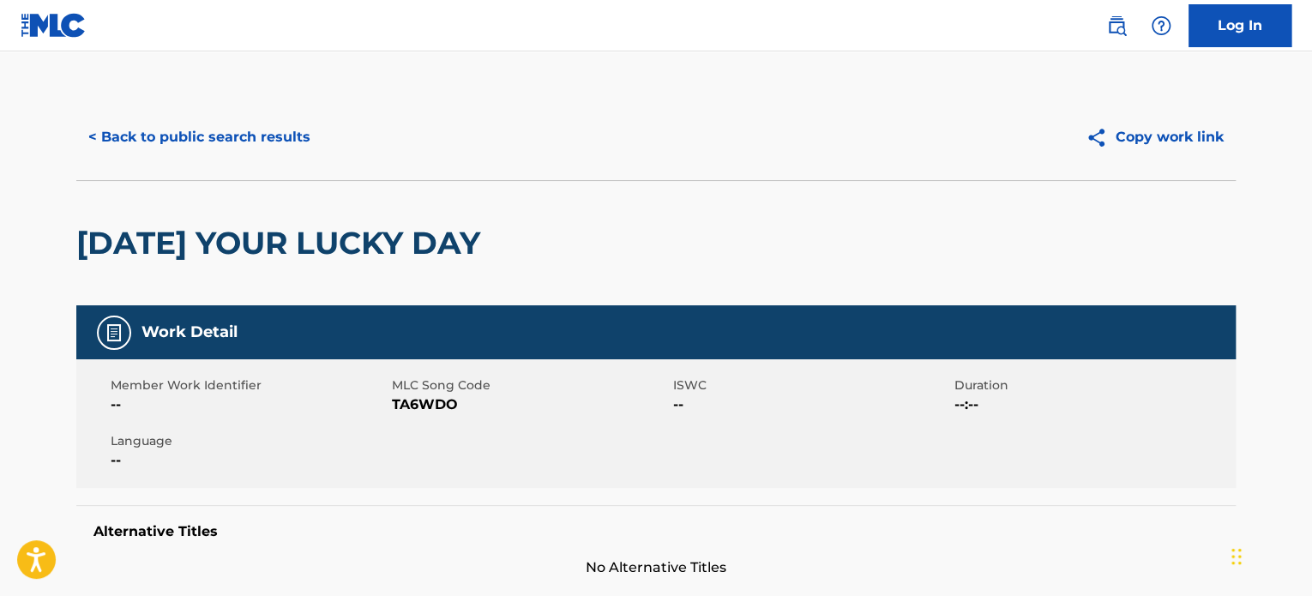
click at [171, 146] on button "< Back to public search results" at bounding box center [199, 137] width 246 height 43
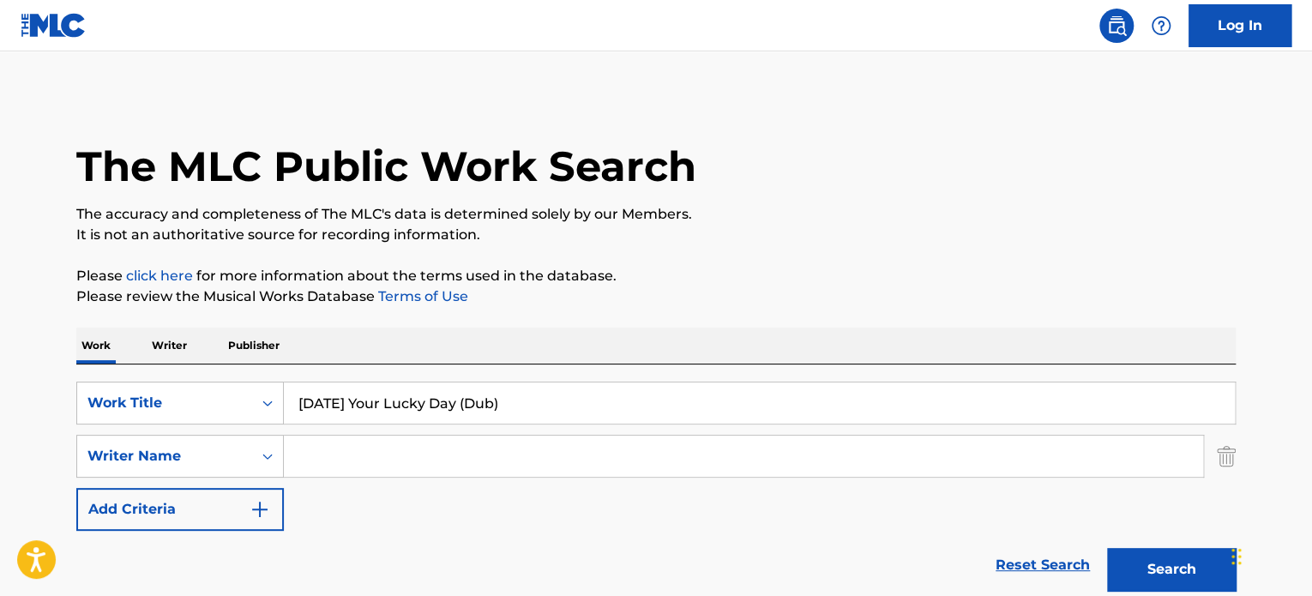
drag, startPoint x: 541, startPoint y: 397, endPoint x: 168, endPoint y: 433, distance: 374.7
click at [168, 433] on div "SearchWithCriteriad5393733-8a91-4925-afec-b19d9dbe64cf Work Title [DATE] Your L…" at bounding box center [655, 456] width 1159 height 149
paste input "Y68276"
type input "Y68276"
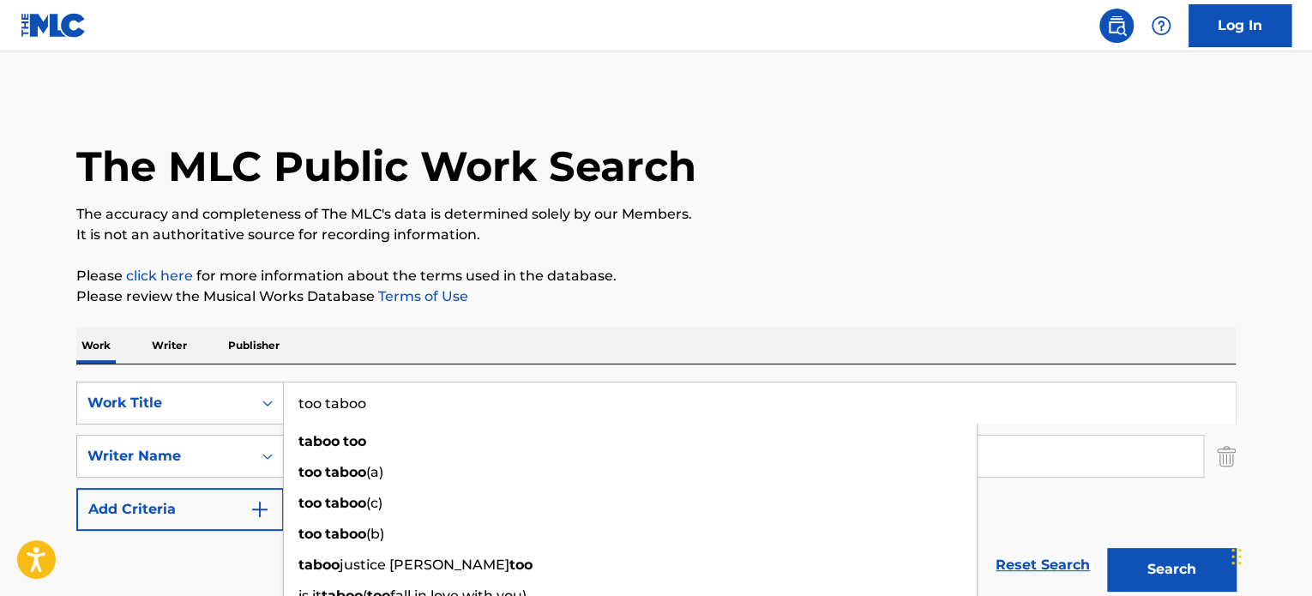
type input "too taboo"
click at [613, 302] on p "Please review the Musical Works Database Terms of Use" at bounding box center [655, 296] width 1159 height 21
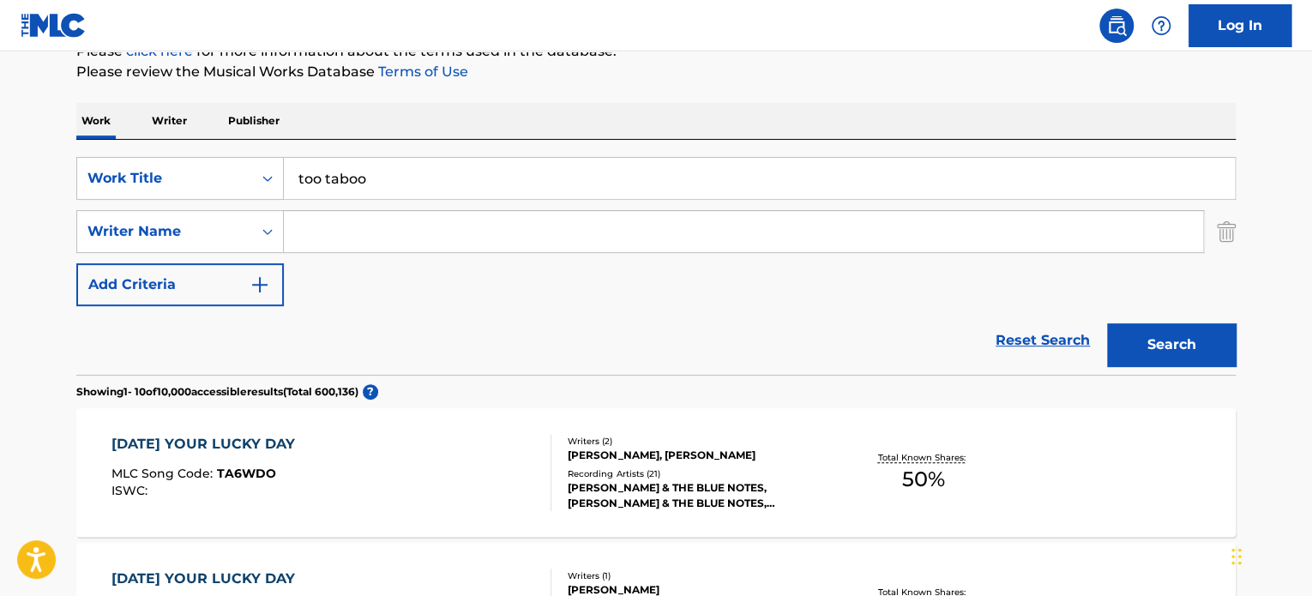
scroll to position [225, 0]
click at [441, 217] on input "Search Form" at bounding box center [743, 230] width 919 height 41
paste input "Mittet"
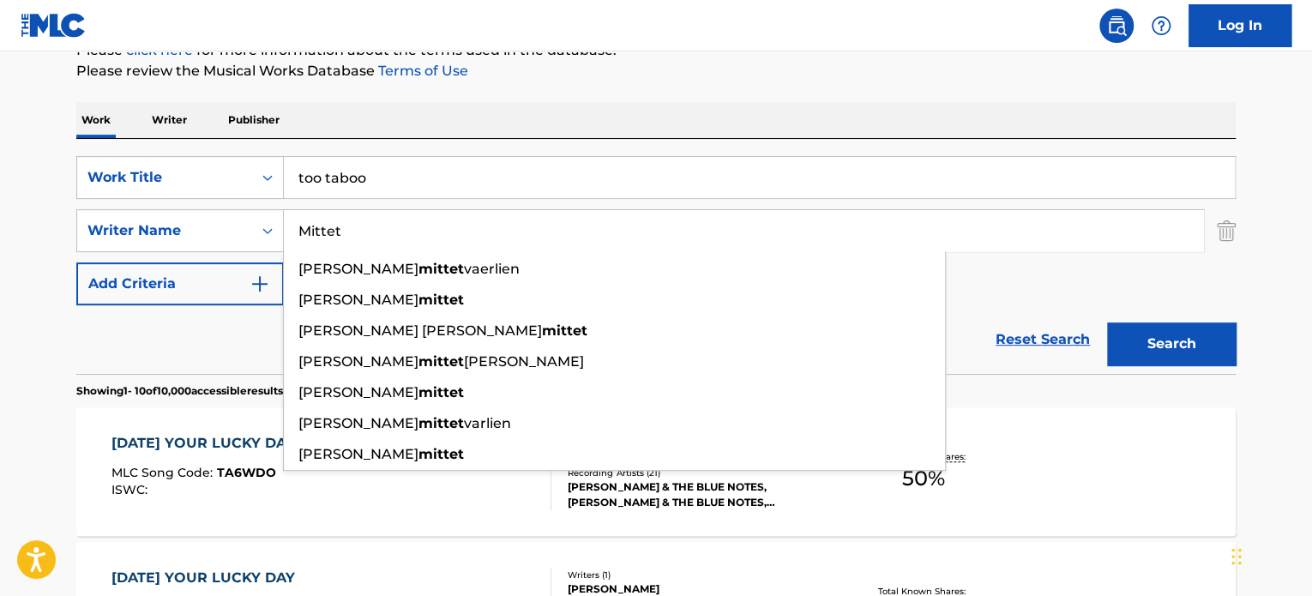
type input "Mittet"
click at [1107, 322] on button "Search" at bounding box center [1171, 343] width 129 height 43
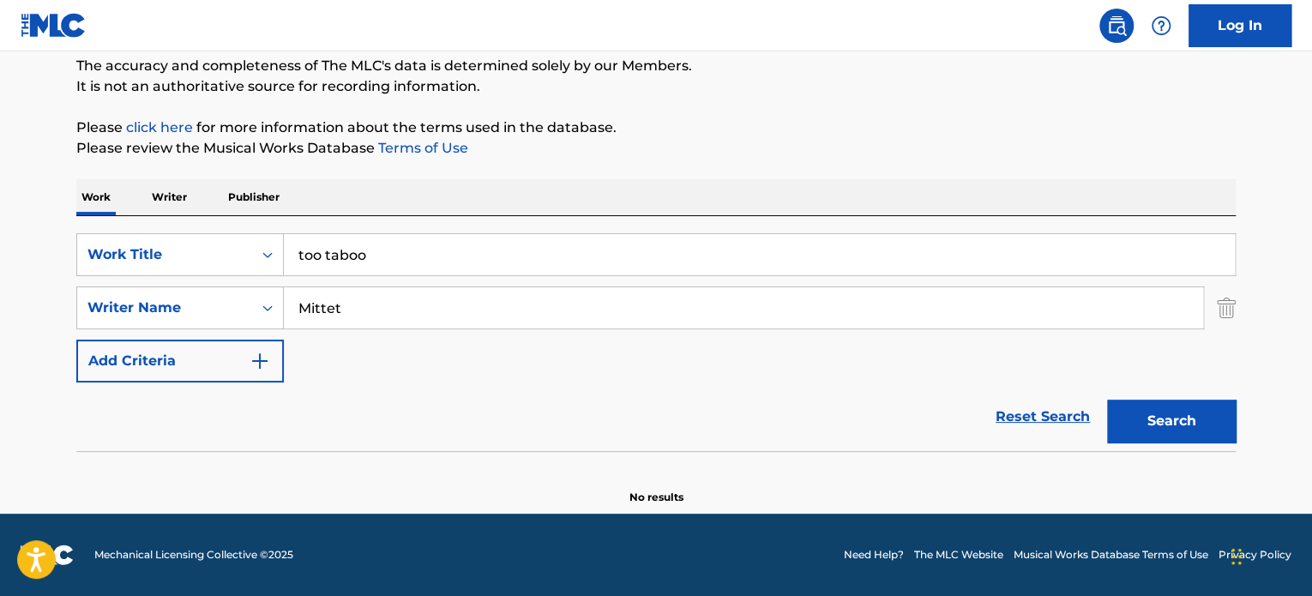
scroll to position [147, 0]
